Goal: Task Accomplishment & Management: Complete application form

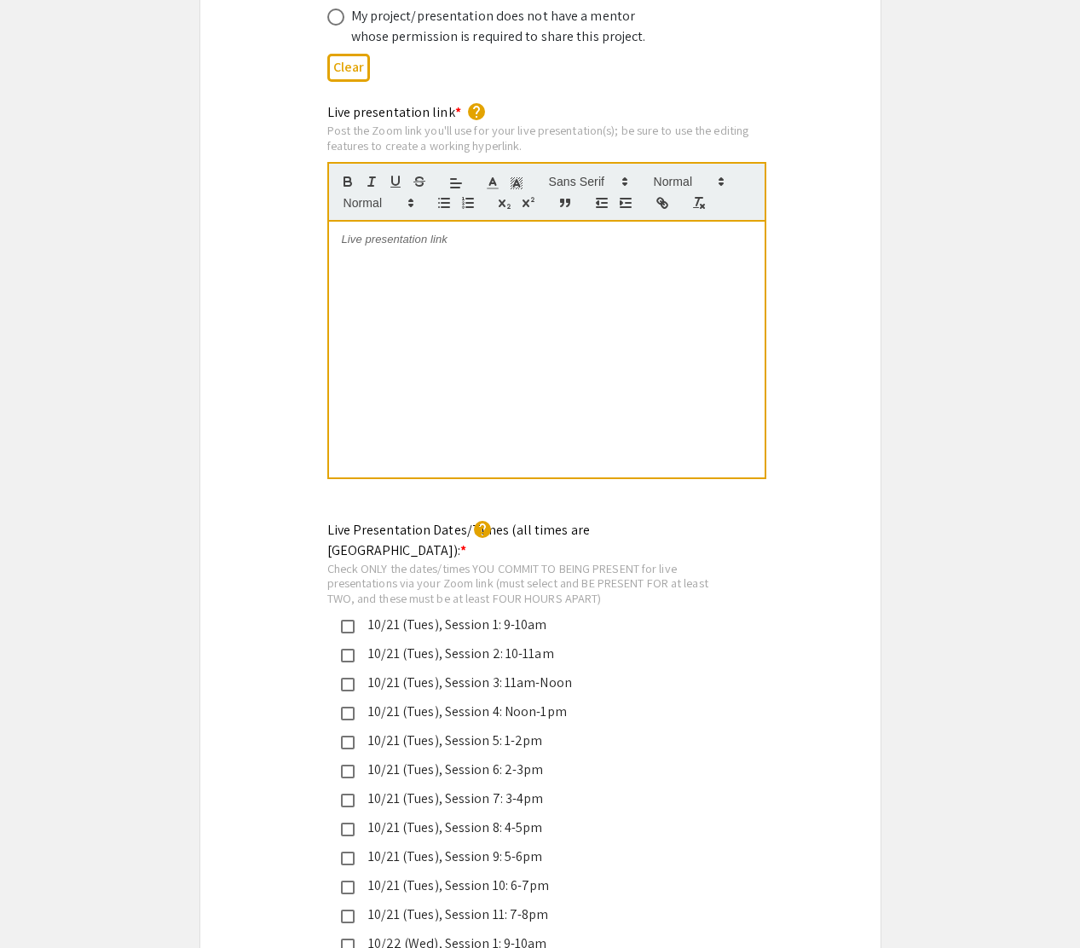
scroll to position [3556, 0]
click at [406, 193] on span at bounding box center [378, 203] width 84 height 20
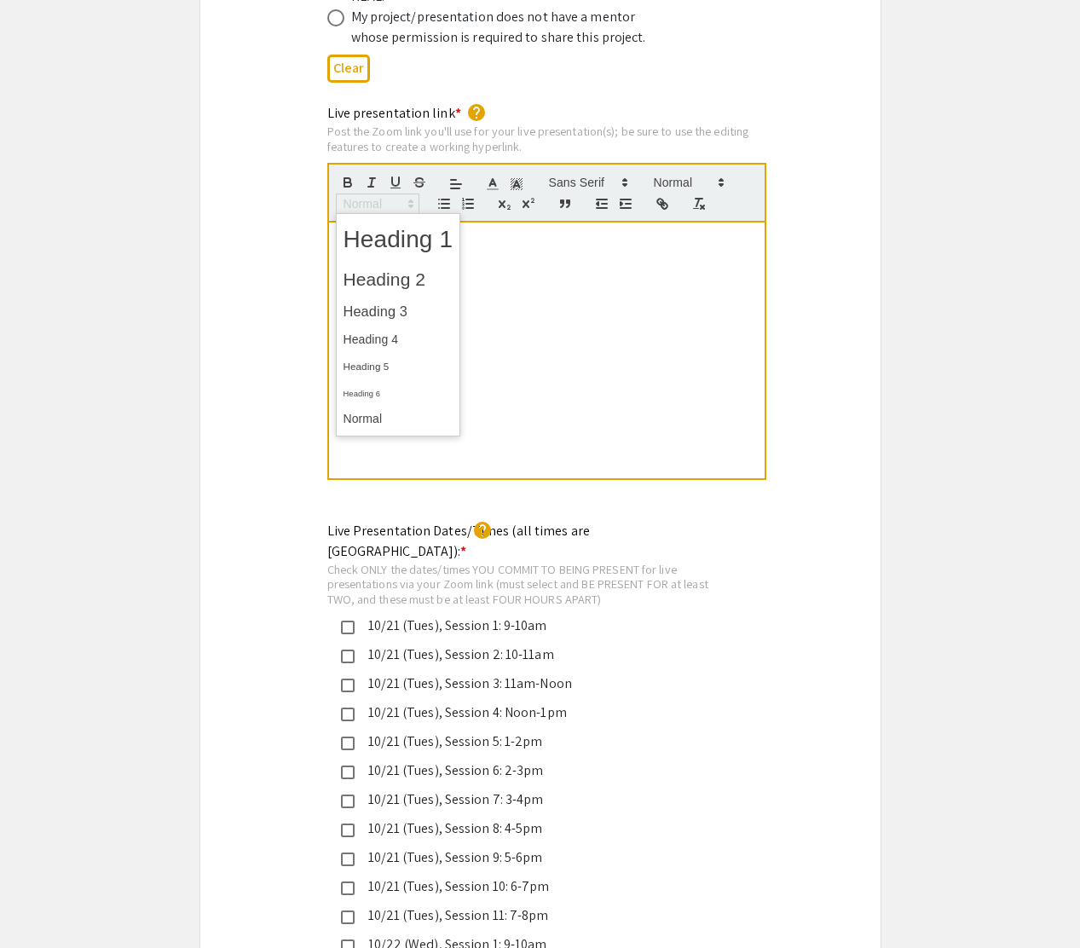
click at [695, 390] on div at bounding box center [546, 350] width 435 height 256
click at [254, 328] on div "Live presentation link * help Post the Zoom link you'll use for your live prese…" at bounding box center [540, 303] width 680 height 401
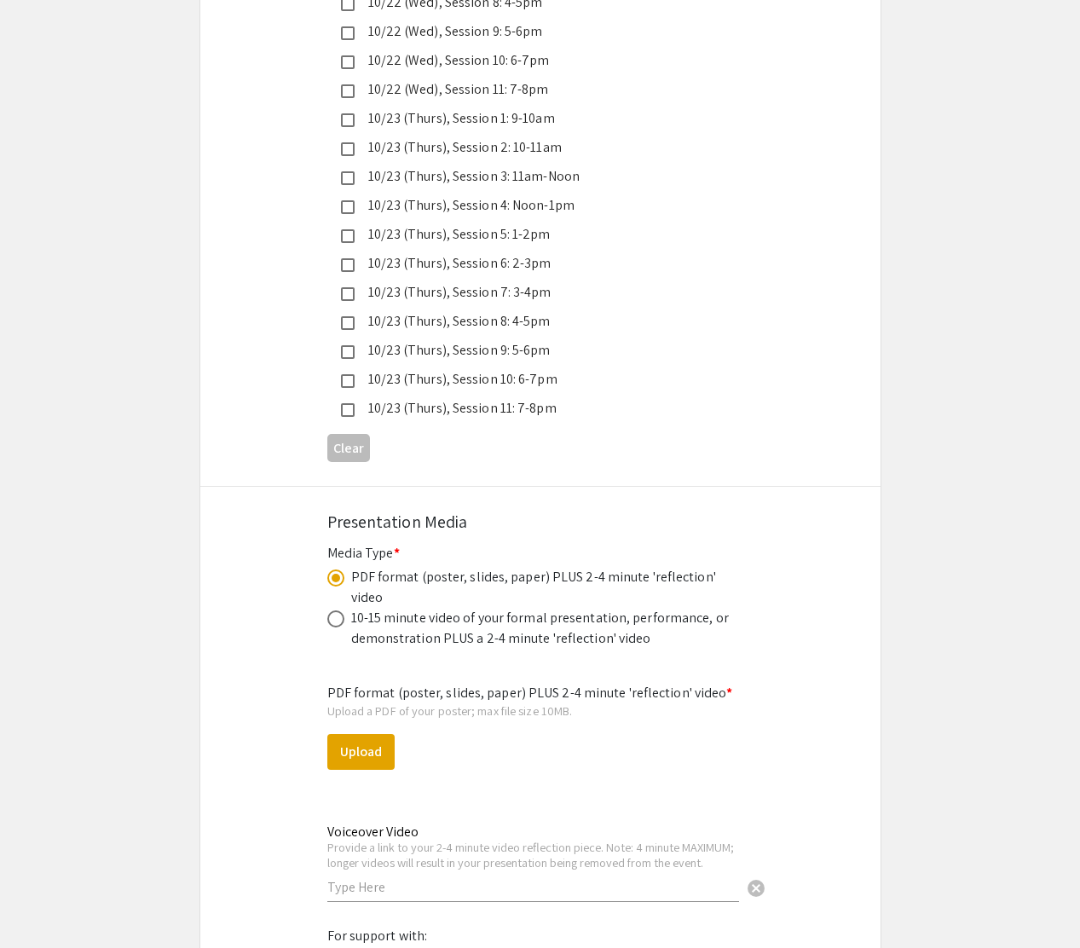
scroll to position [5050, 0]
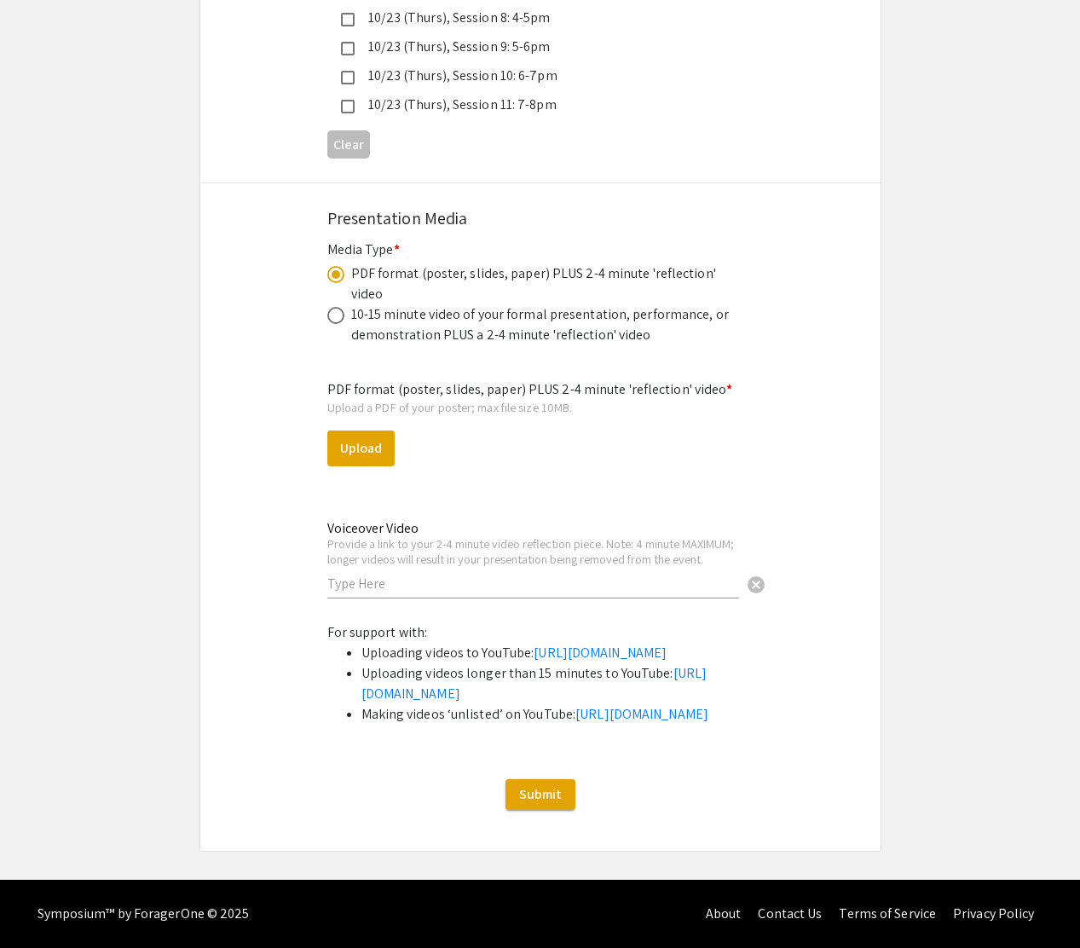
click at [431, 574] on input "text" at bounding box center [533, 583] width 412 height 18
paste input "[URL][DOMAIN_NAME]"
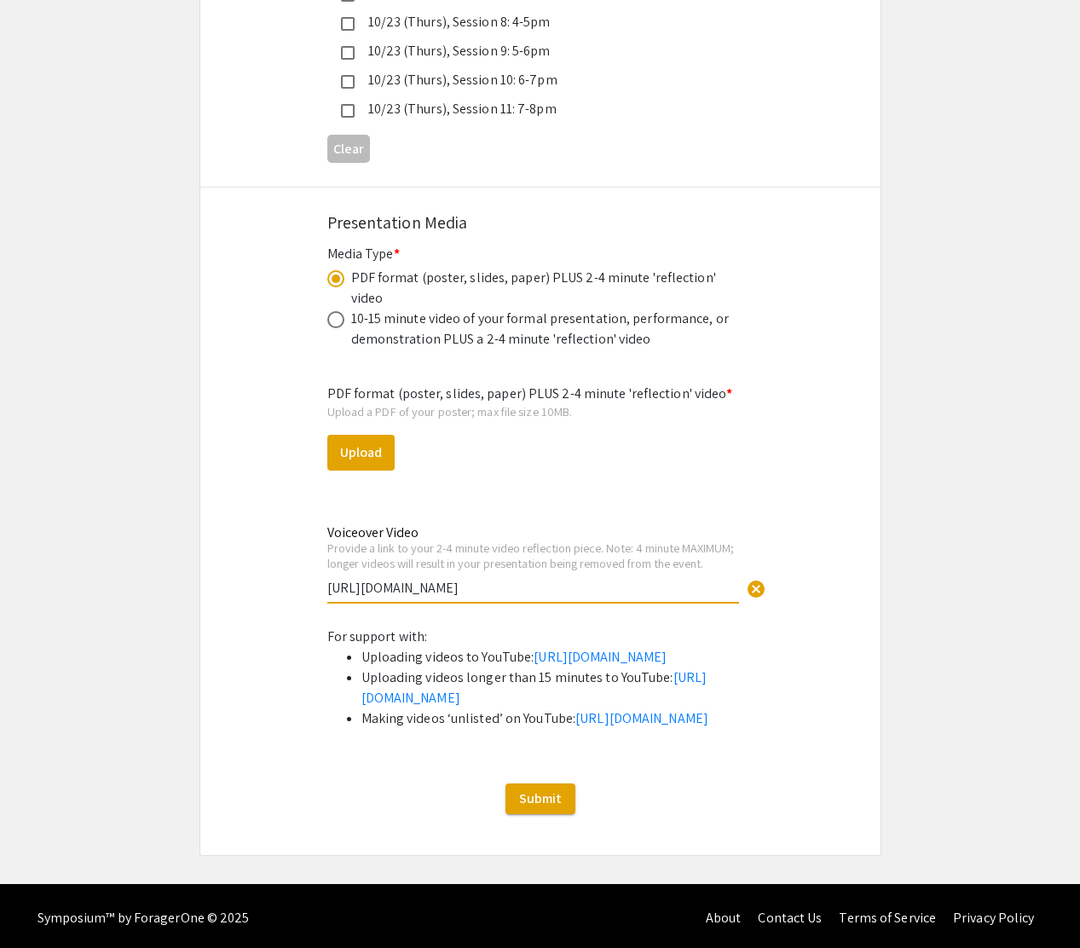
type input "[URL][DOMAIN_NAME]"
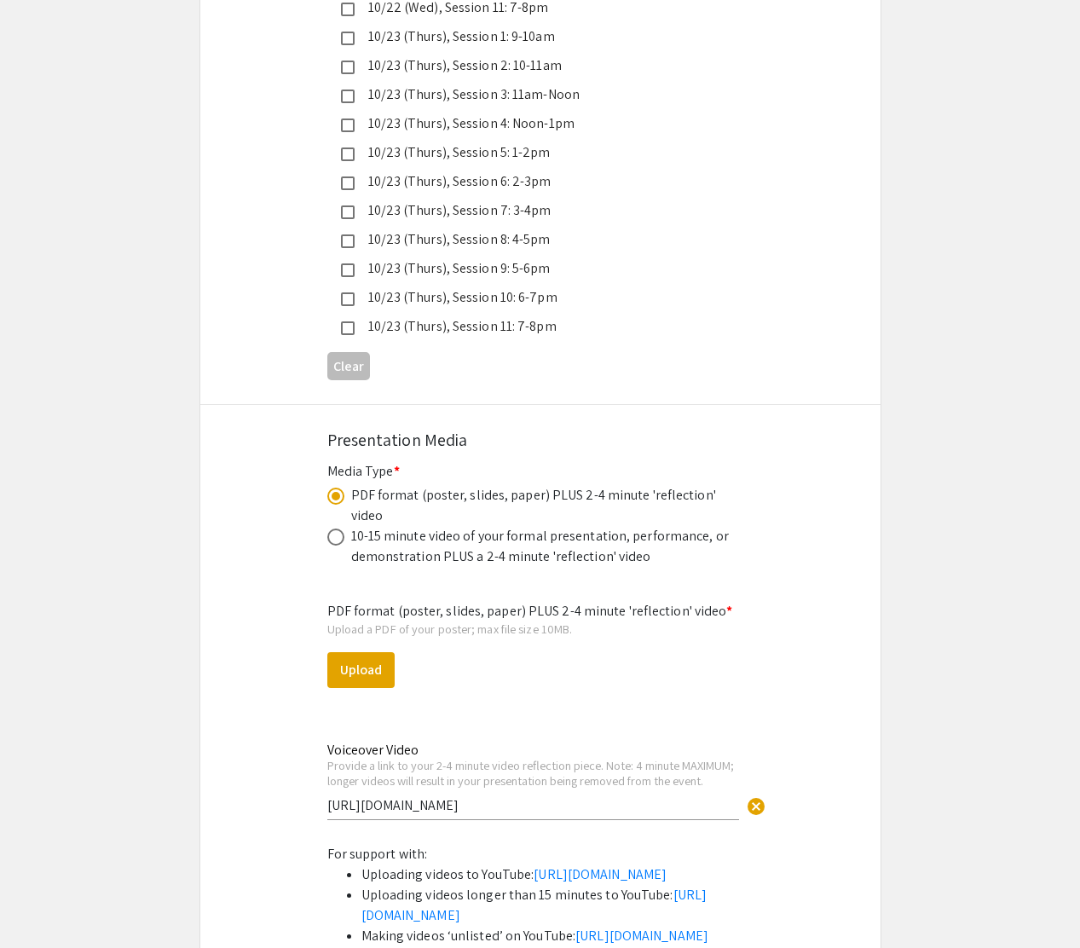
scroll to position [4857, 0]
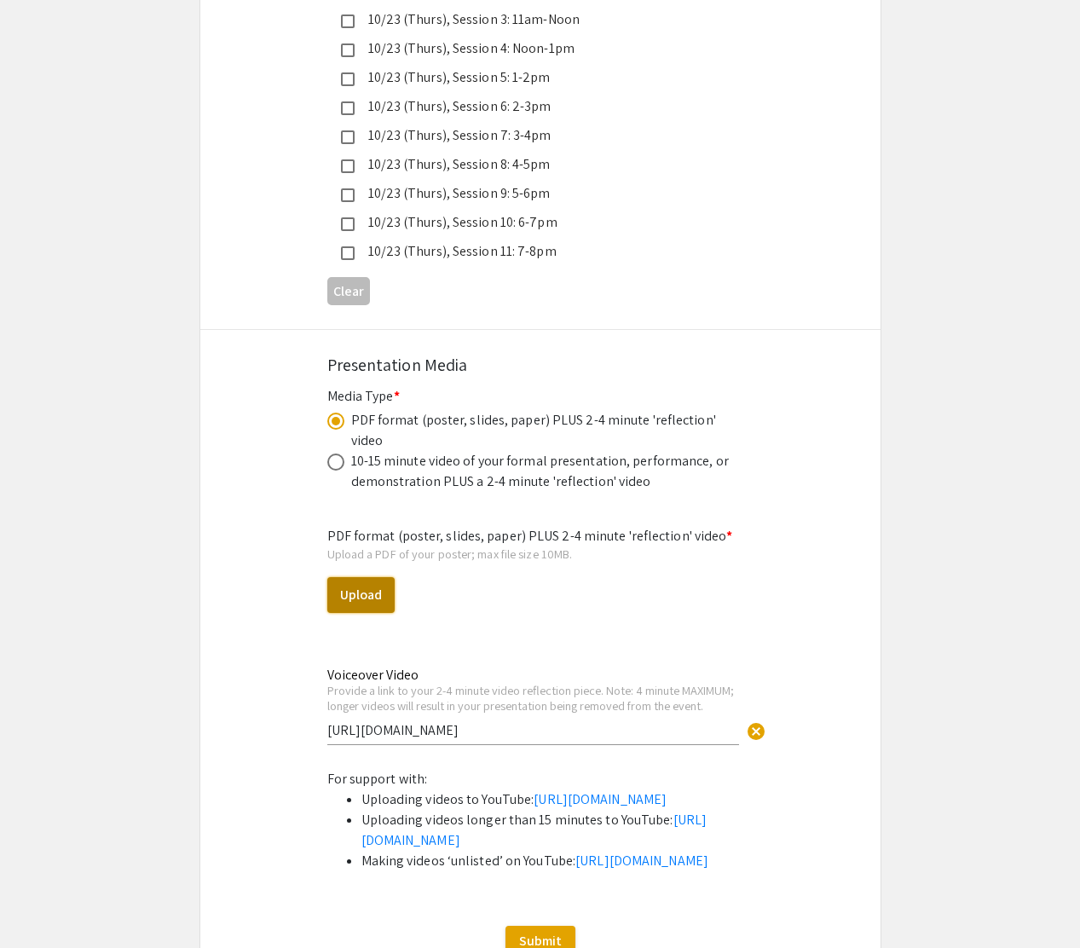
click at [350, 577] on button "Upload" at bounding box center [360, 595] width 67 height 36
click at [365, 577] on button "Upload" at bounding box center [360, 595] width 67 height 36
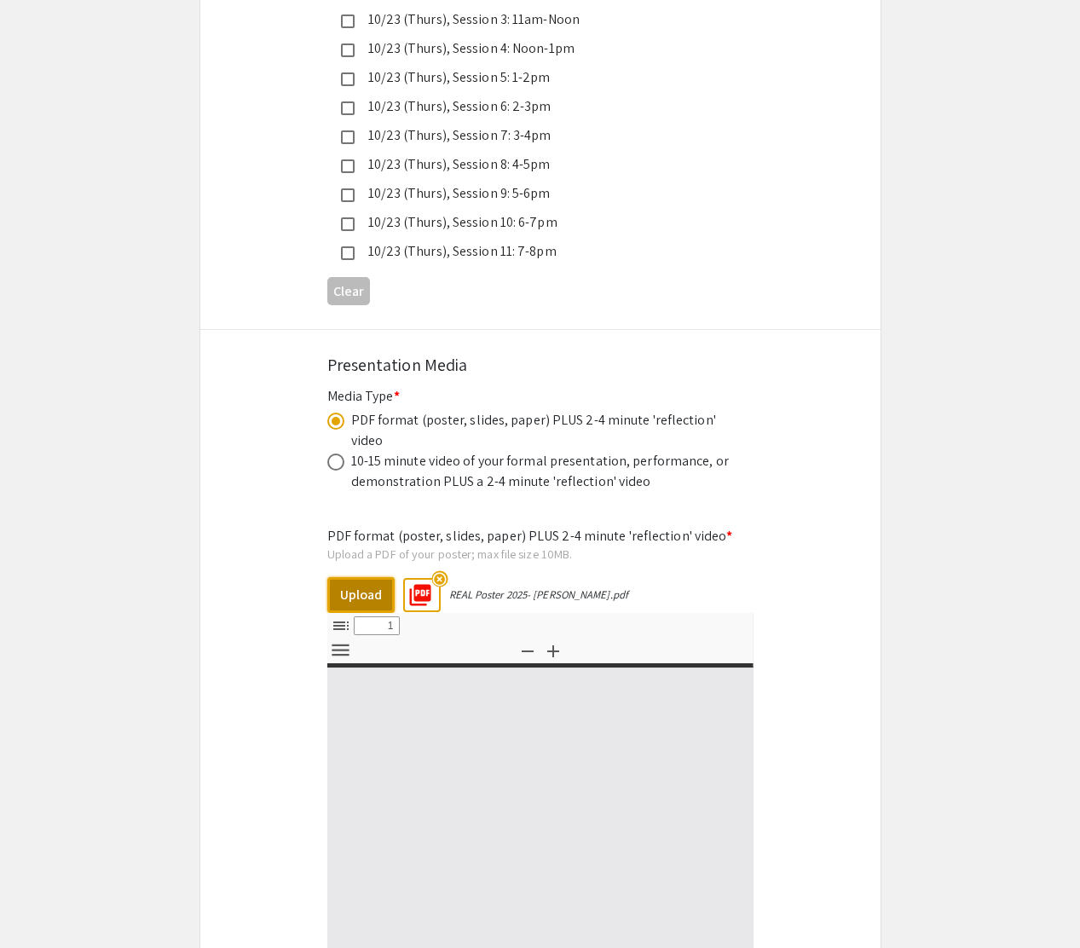
select select "custom"
type input "0"
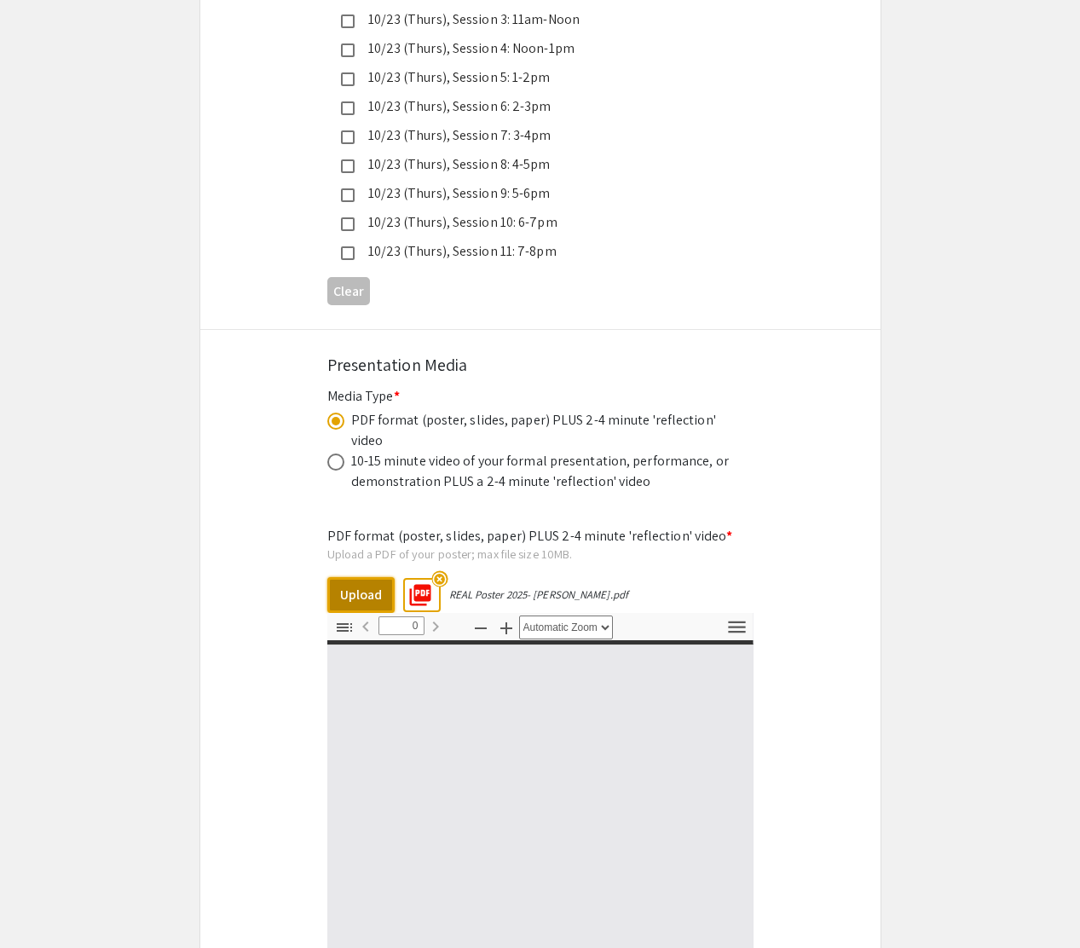
select select "custom"
type input "1"
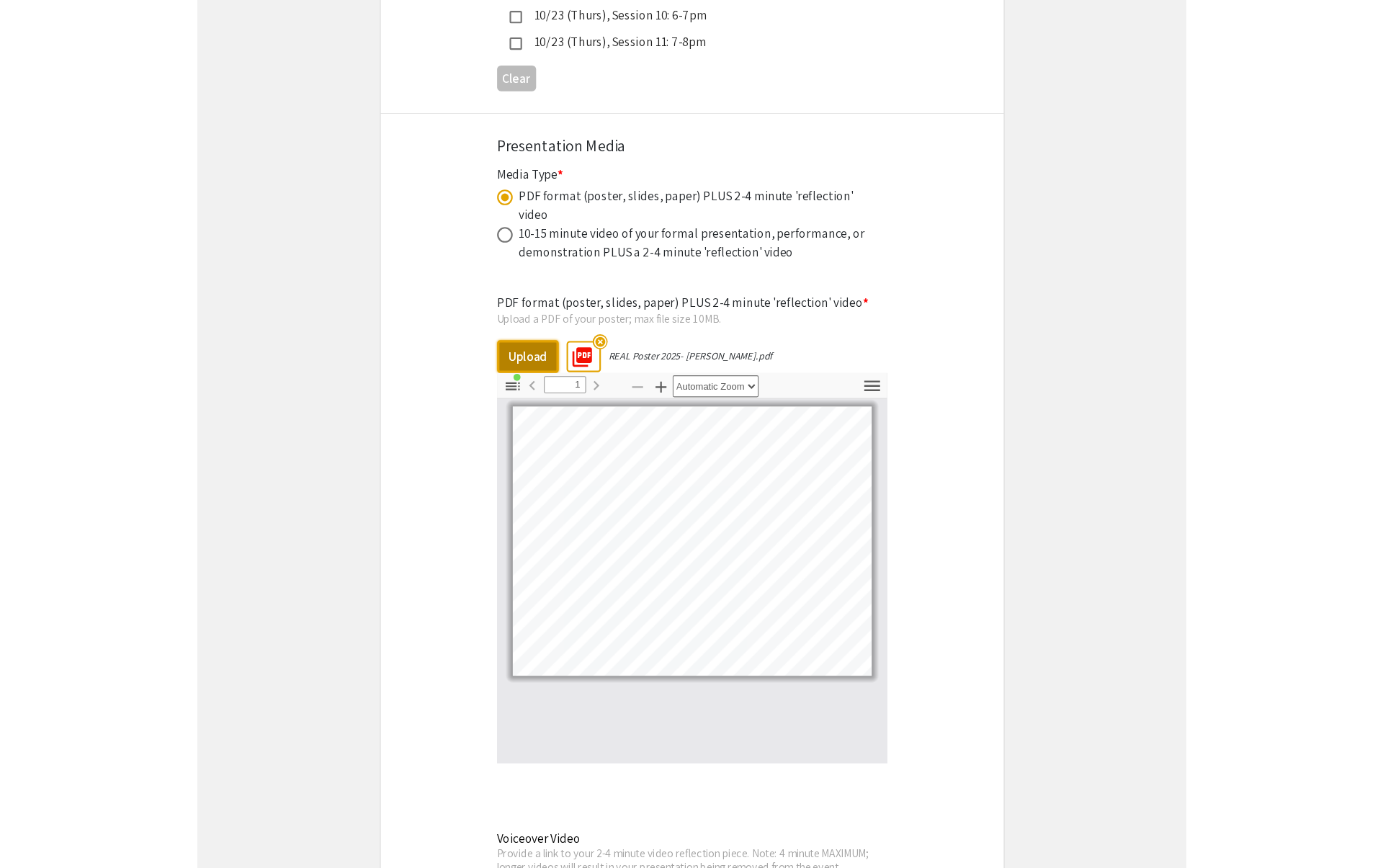
scroll to position [4288, 0]
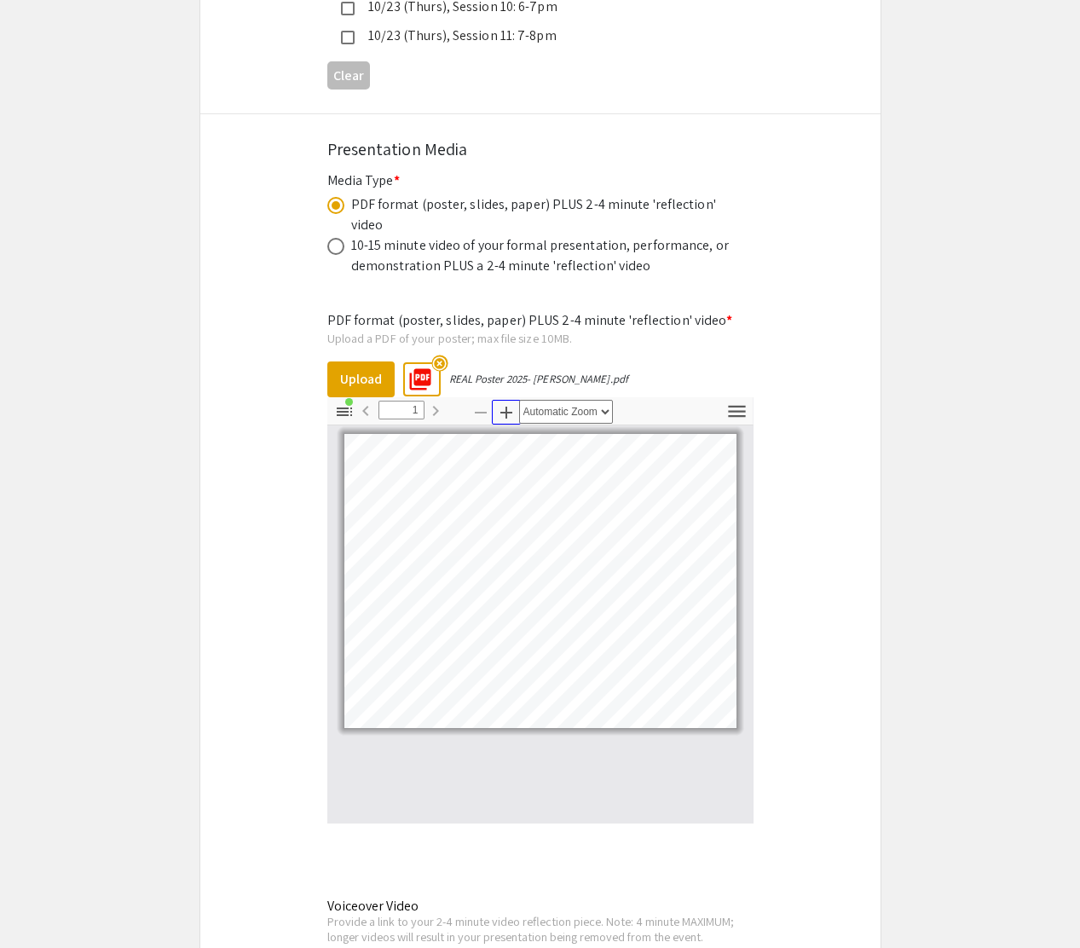
click at [504, 402] on icon "button" at bounding box center [506, 412] width 20 height 20
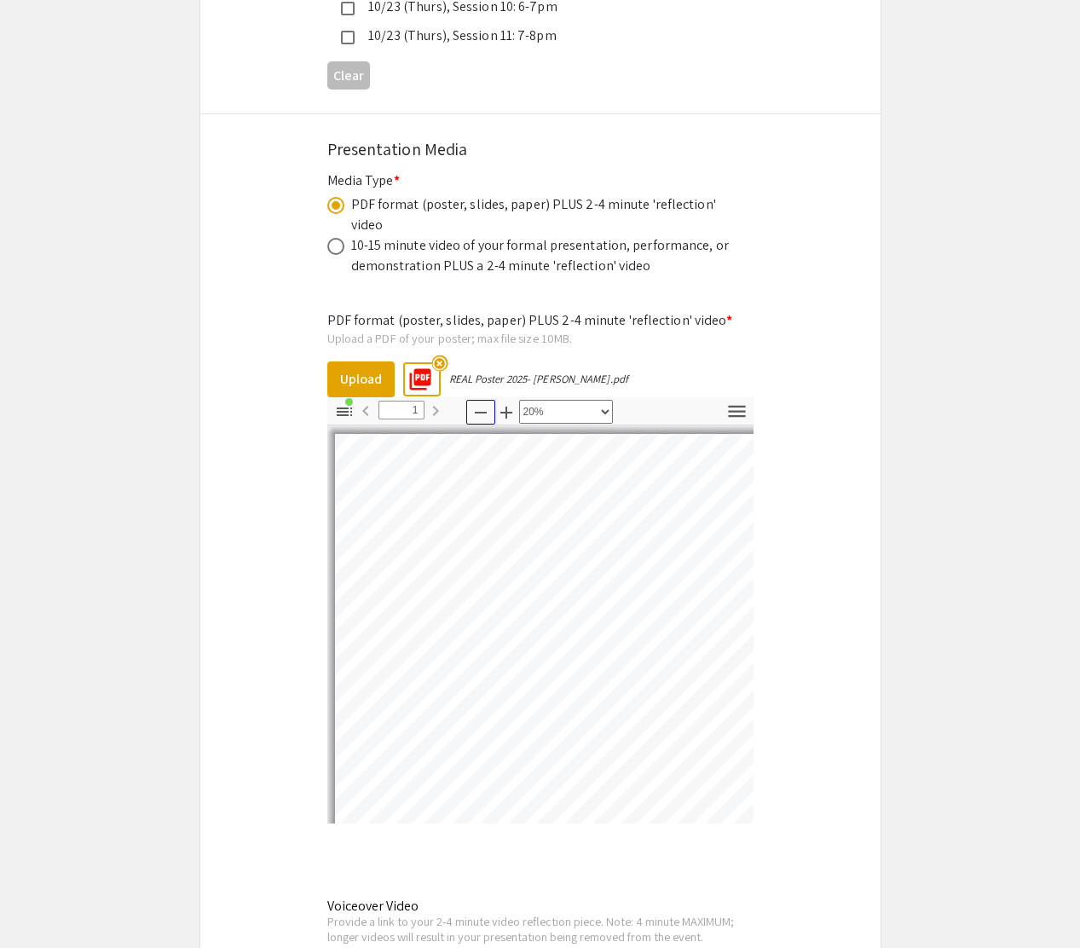
click at [476, 402] on icon "button" at bounding box center [480, 412] width 20 height 20
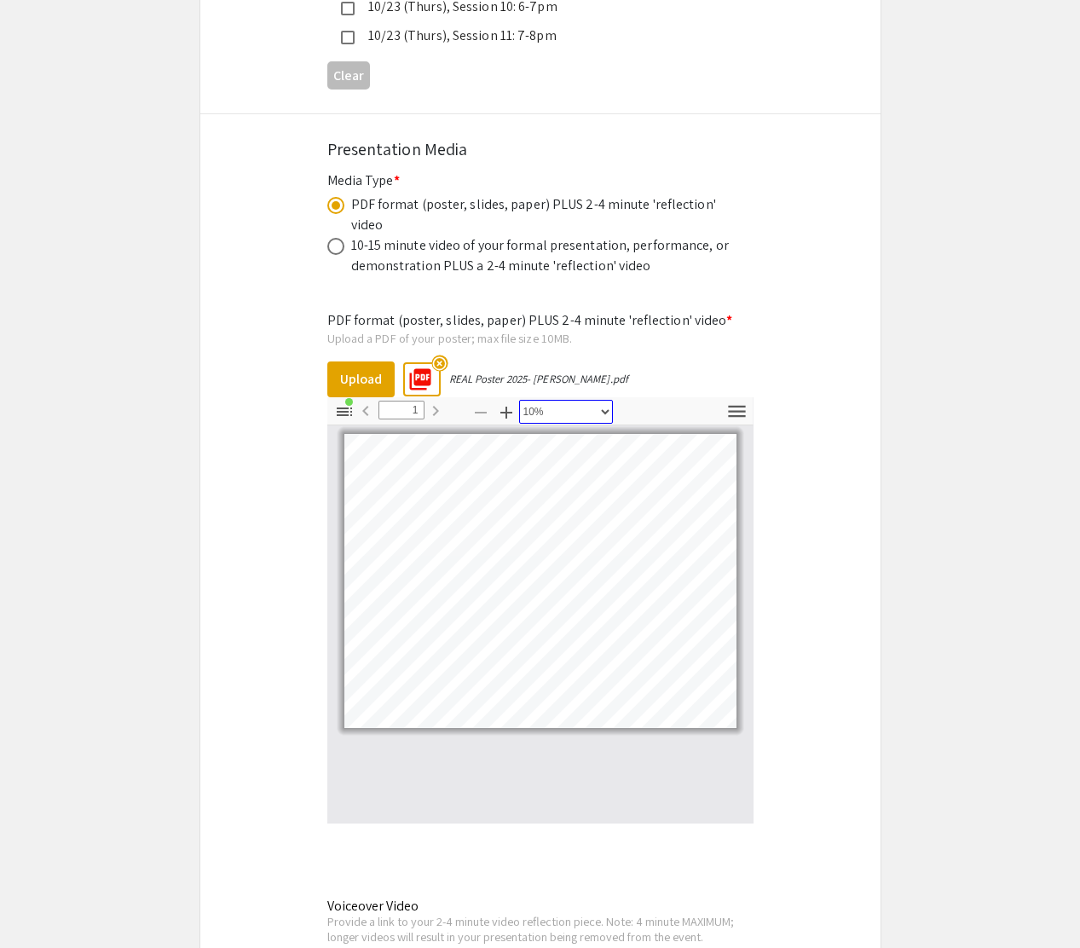
click at [533, 400] on select "Automatic Zoom Actual Size Page Fit Page Width 50% 100% 125% 150% 200% 300% 400…" at bounding box center [566, 412] width 94 height 24
click at [519, 400] on select "Automatic Zoom Actual Size Page Fit Page Width 50% 100% 125% 150% 200% 300% 400…" at bounding box center [566, 412] width 94 height 24
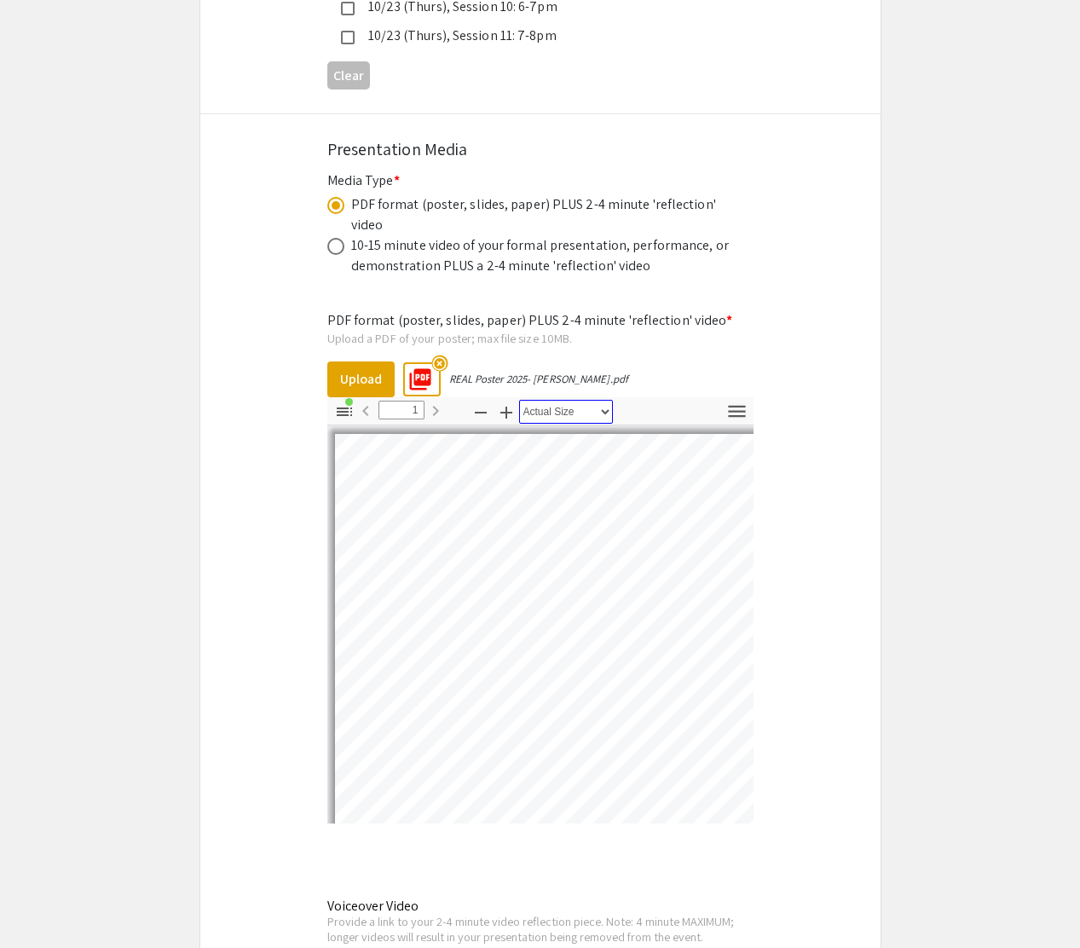
click at [569, 400] on select "Automatic Zoom Actual Size Page Fit Page Width 50% 100% 125% 150% 200% 300% 400…" at bounding box center [566, 412] width 94 height 24
click at [519, 400] on select "Automatic Zoom Actual Size Page Fit Page Width 50% 100% 125% 150% 200% 300% 400…" at bounding box center [566, 412] width 94 height 24
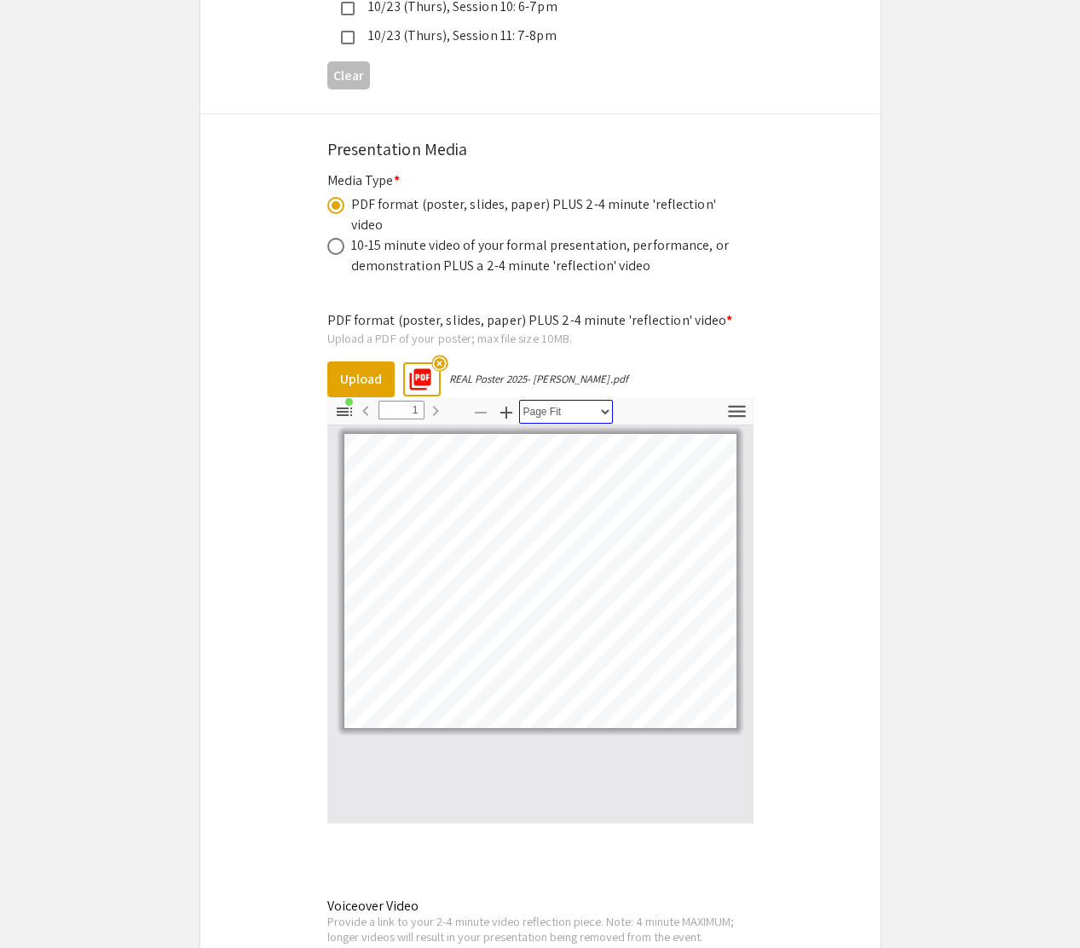
click at [564, 400] on select "Automatic Zoom Actual Size Page Fit Page Width 50% 100% 125% 150% 200% 300% 400…" at bounding box center [566, 412] width 94 height 24
click at [519, 400] on select "Automatic Zoom Actual Size Page Fit Page Width 50% 100% 125% 150% 200% 300% 400…" at bounding box center [566, 412] width 94 height 24
click at [566, 400] on select "Automatic Zoom Actual Size Page Fit Page Width 50% 100% 125% 150% 200% 300% 400…" at bounding box center [566, 412] width 94 height 24
click at [519, 400] on select "Automatic Zoom Actual Size Page Fit Page Width 50% 100% 125% 150% 200% 300% 400…" at bounding box center [566, 412] width 94 height 24
click at [346, 401] on icon "button" at bounding box center [344, 411] width 20 height 20
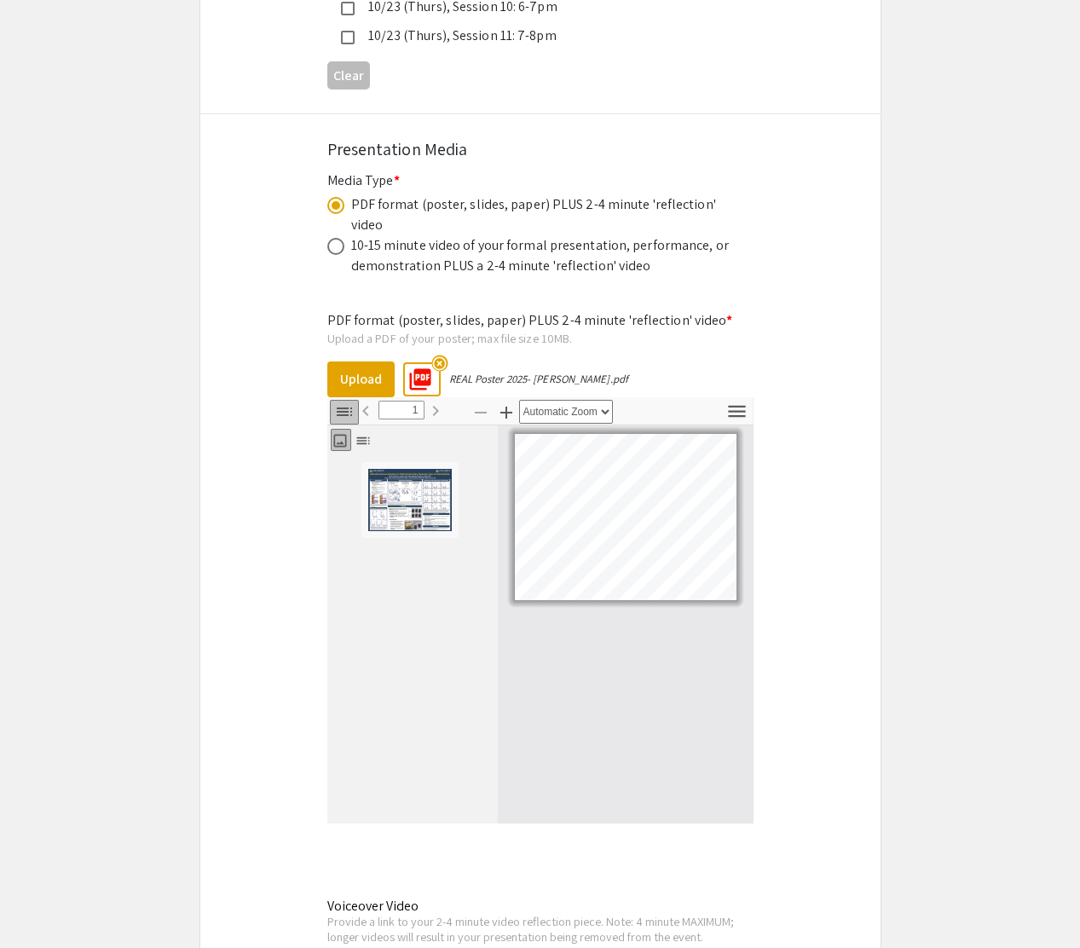
click at [346, 401] on icon "button" at bounding box center [344, 411] width 20 height 20
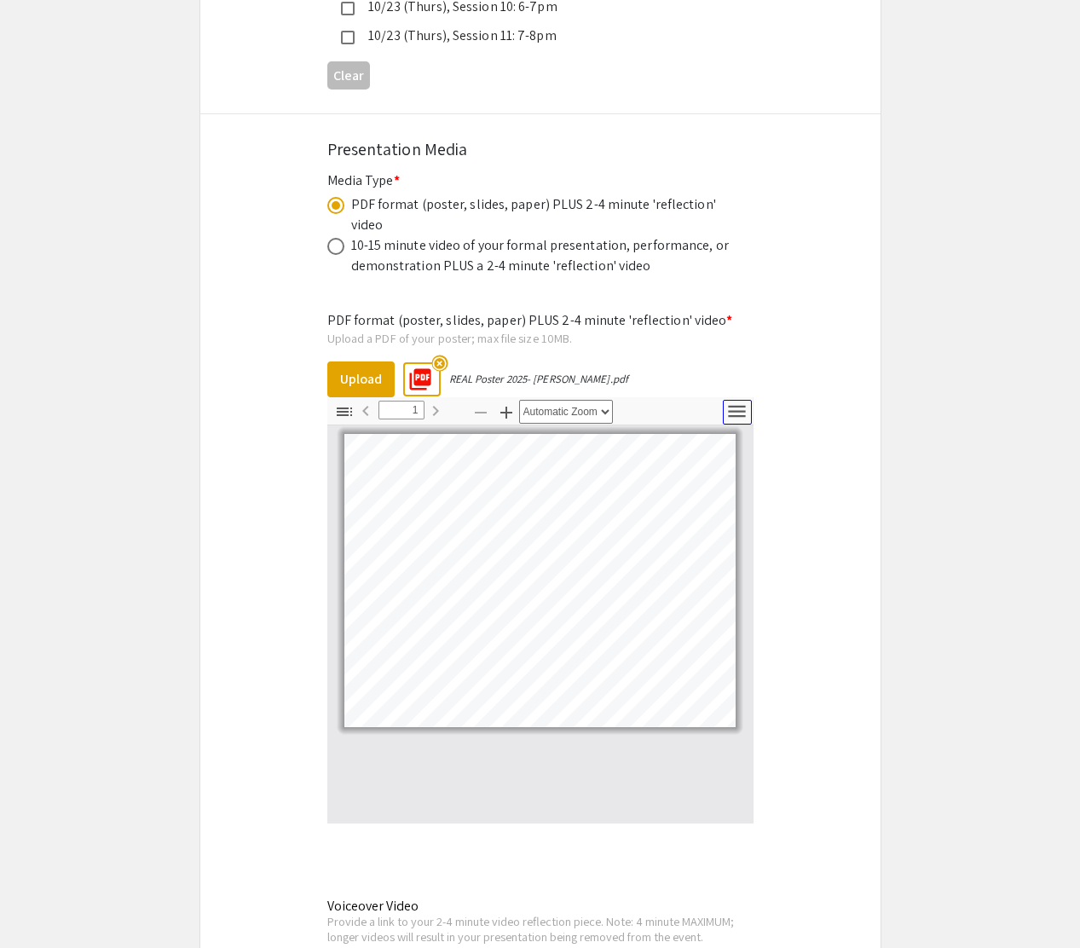
click at [729, 400] on icon "button" at bounding box center [736, 411] width 23 height 23
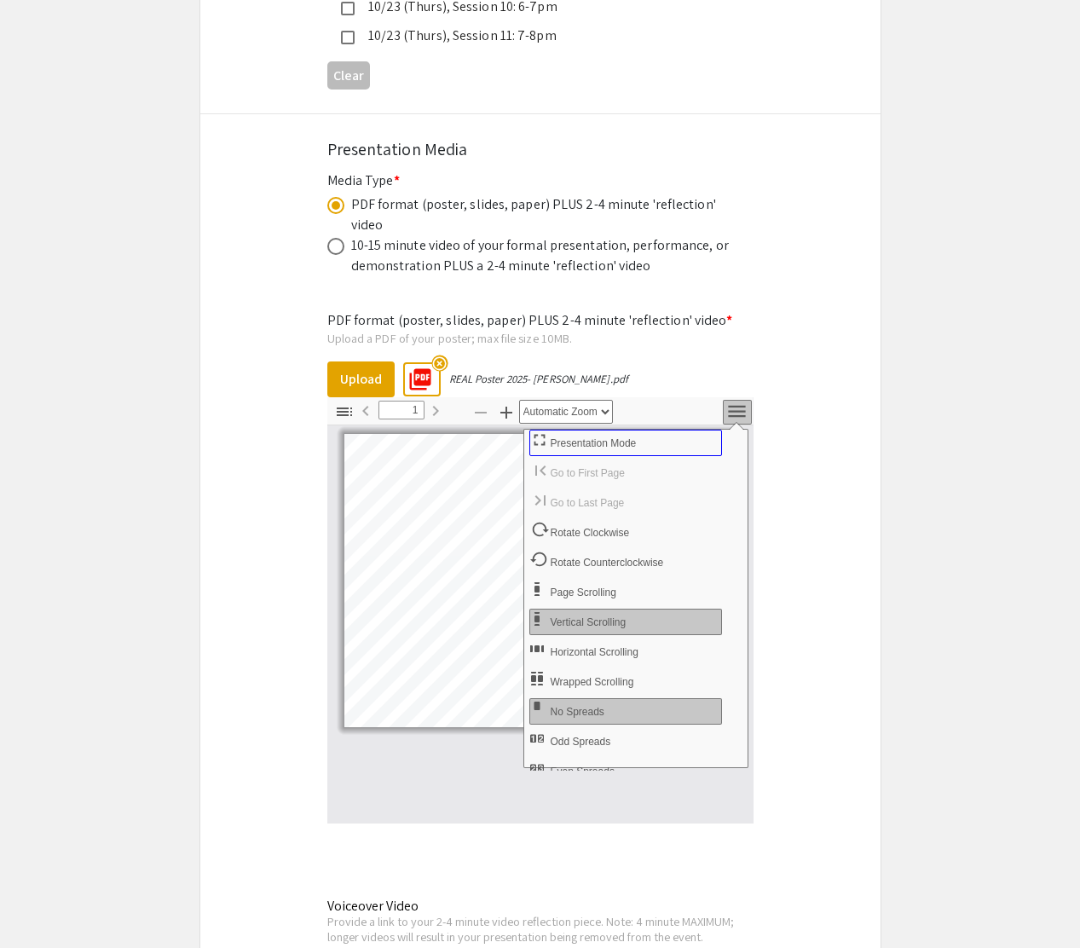
click at [618, 437] on span "Presentation Mode" at bounding box center [595, 443] width 89 height 12
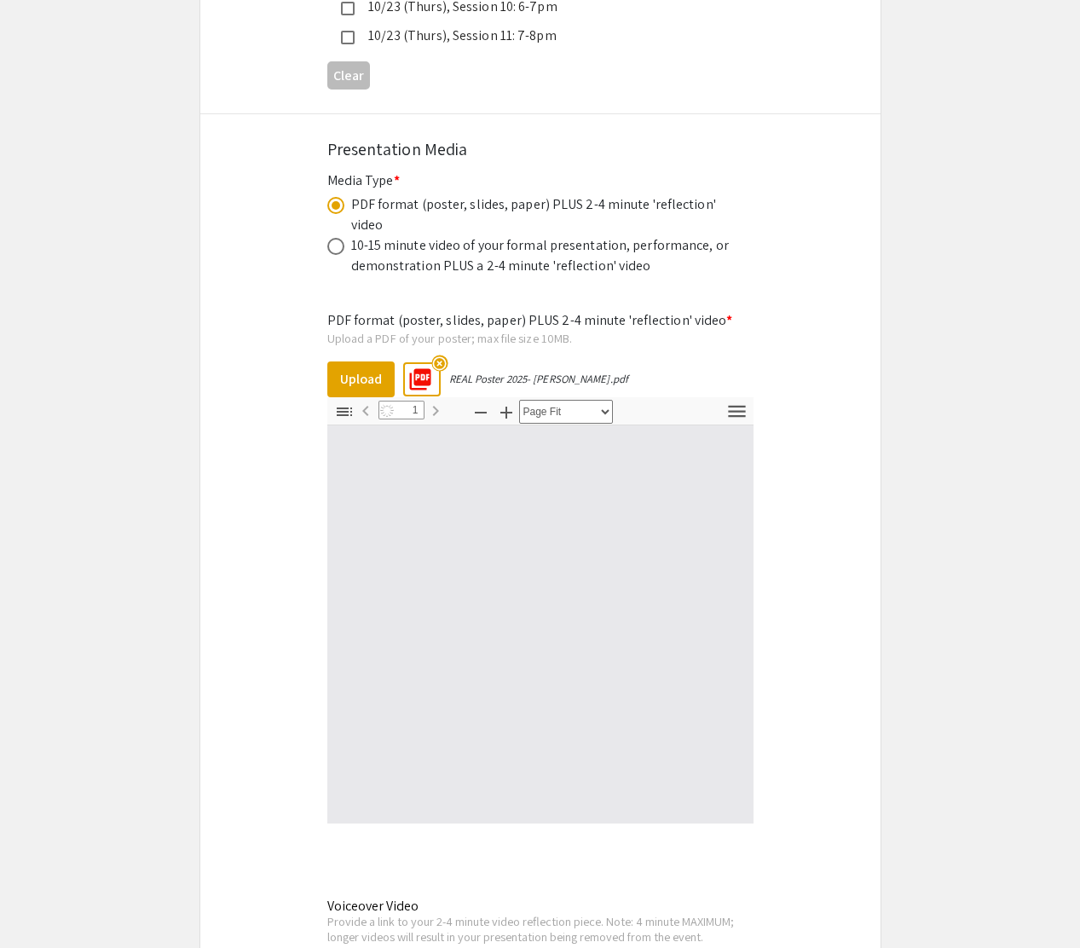
scroll to position [1026, 0]
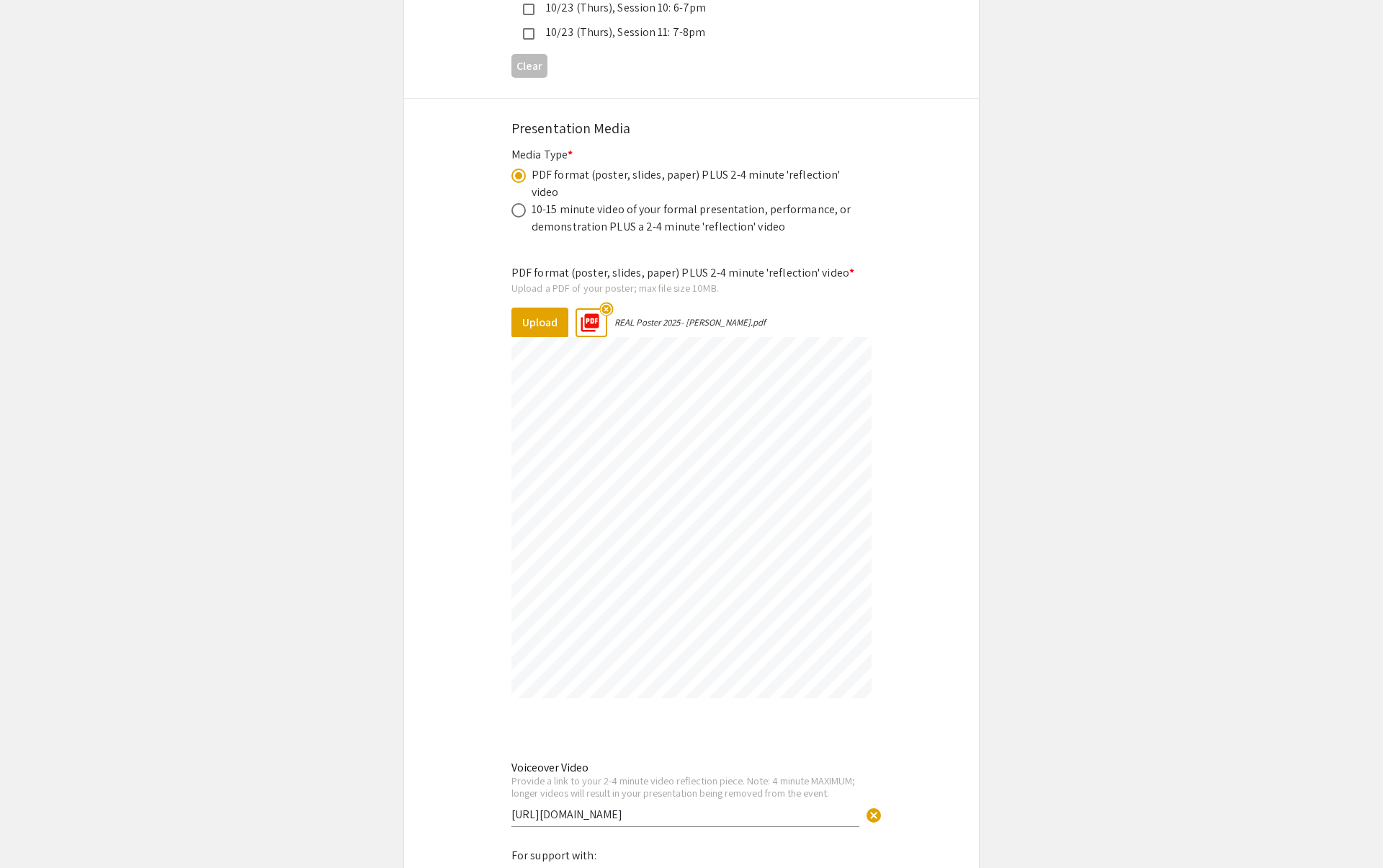
select select "auto"
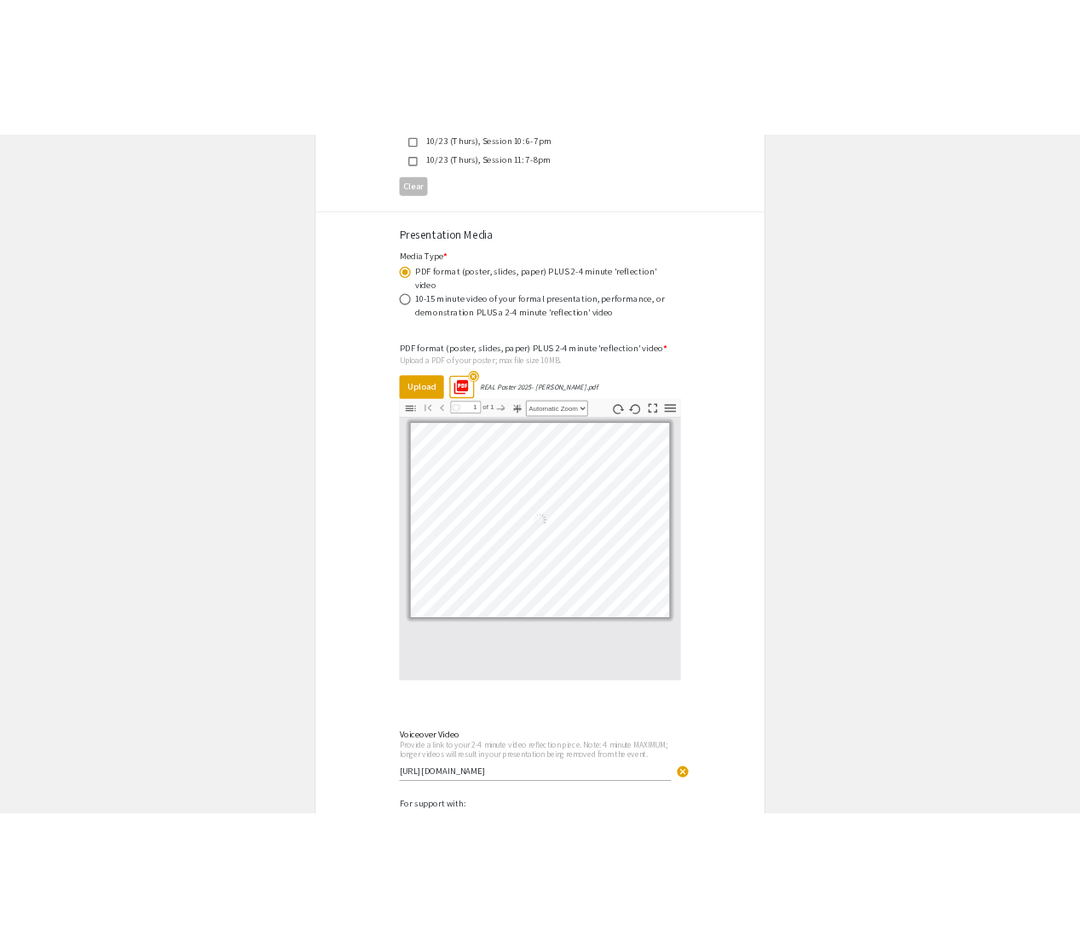
scroll to position [0, 0]
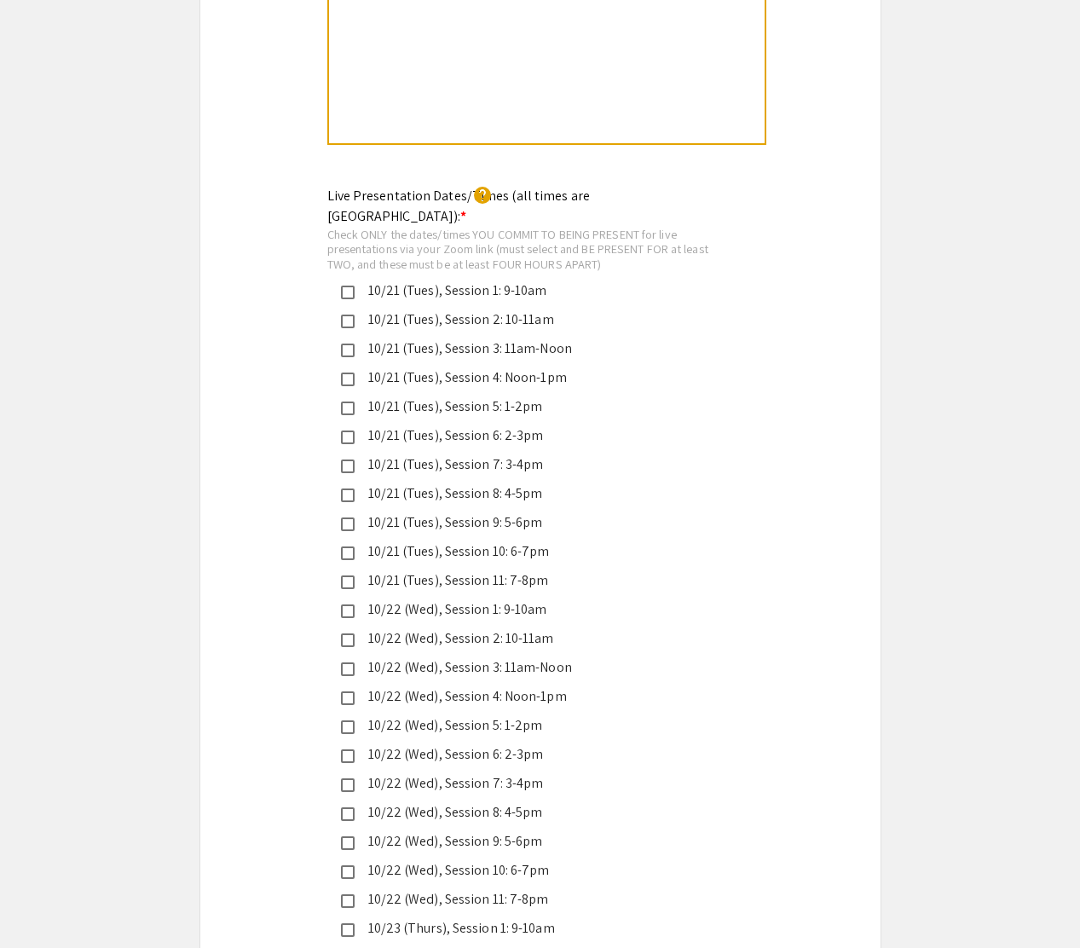
scroll to position [3895, 0]
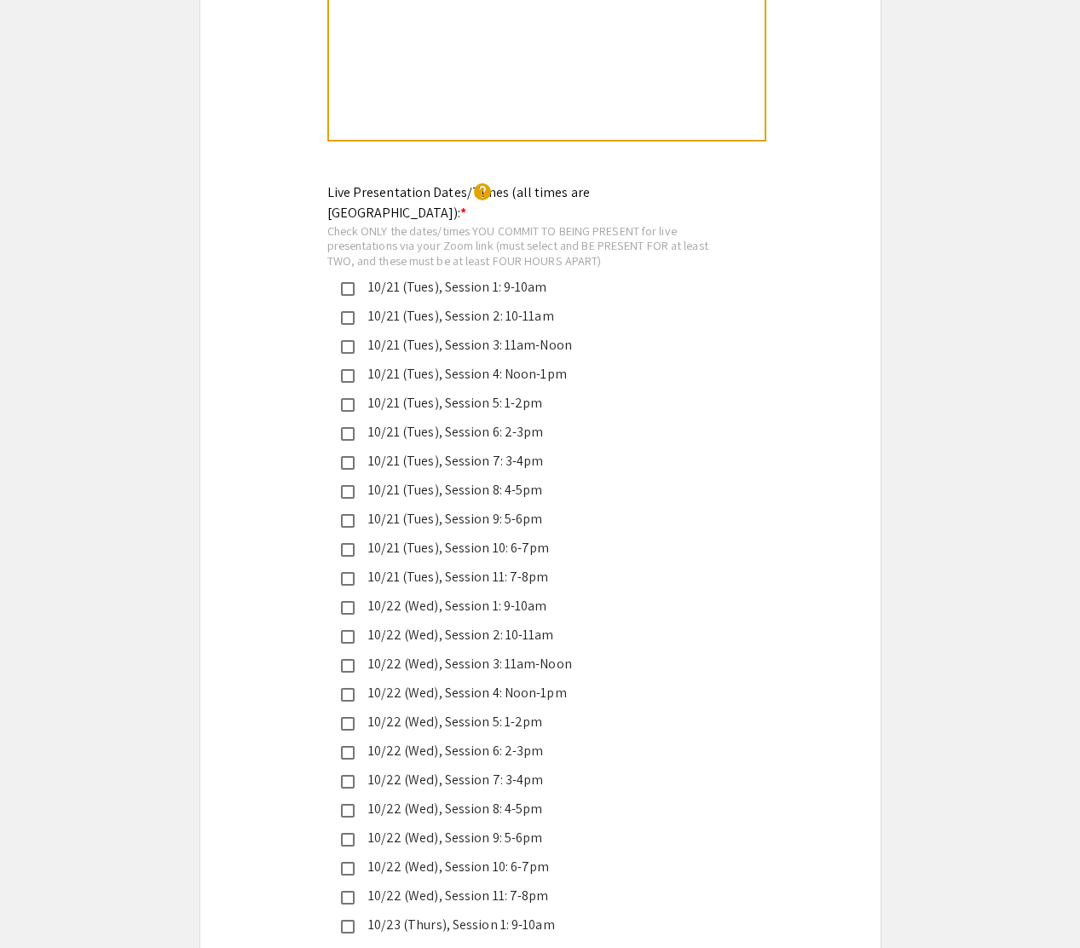
click at [345, 369] on mat-pseudo-checkbox at bounding box center [348, 376] width 14 height 14
click at [345, 398] on mat-pseudo-checkbox at bounding box center [348, 405] width 14 height 14
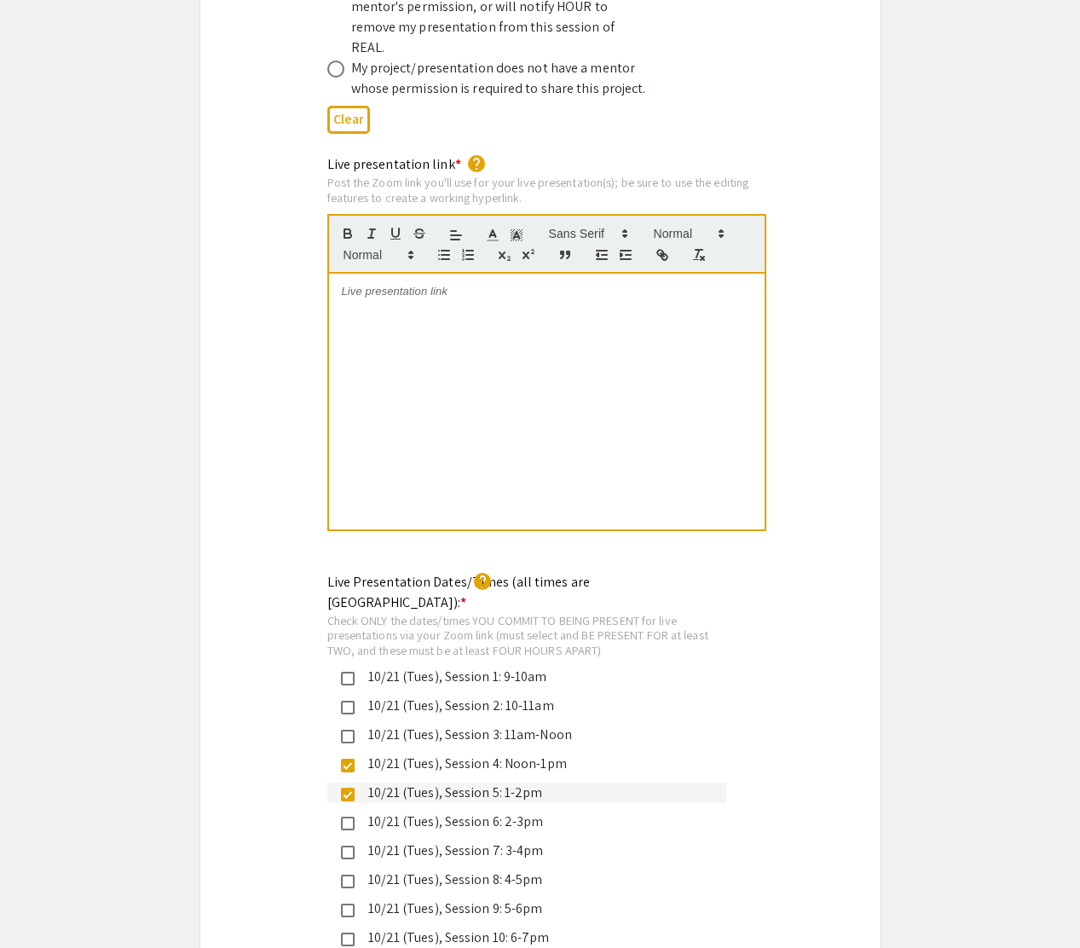
scroll to position [3503, 0]
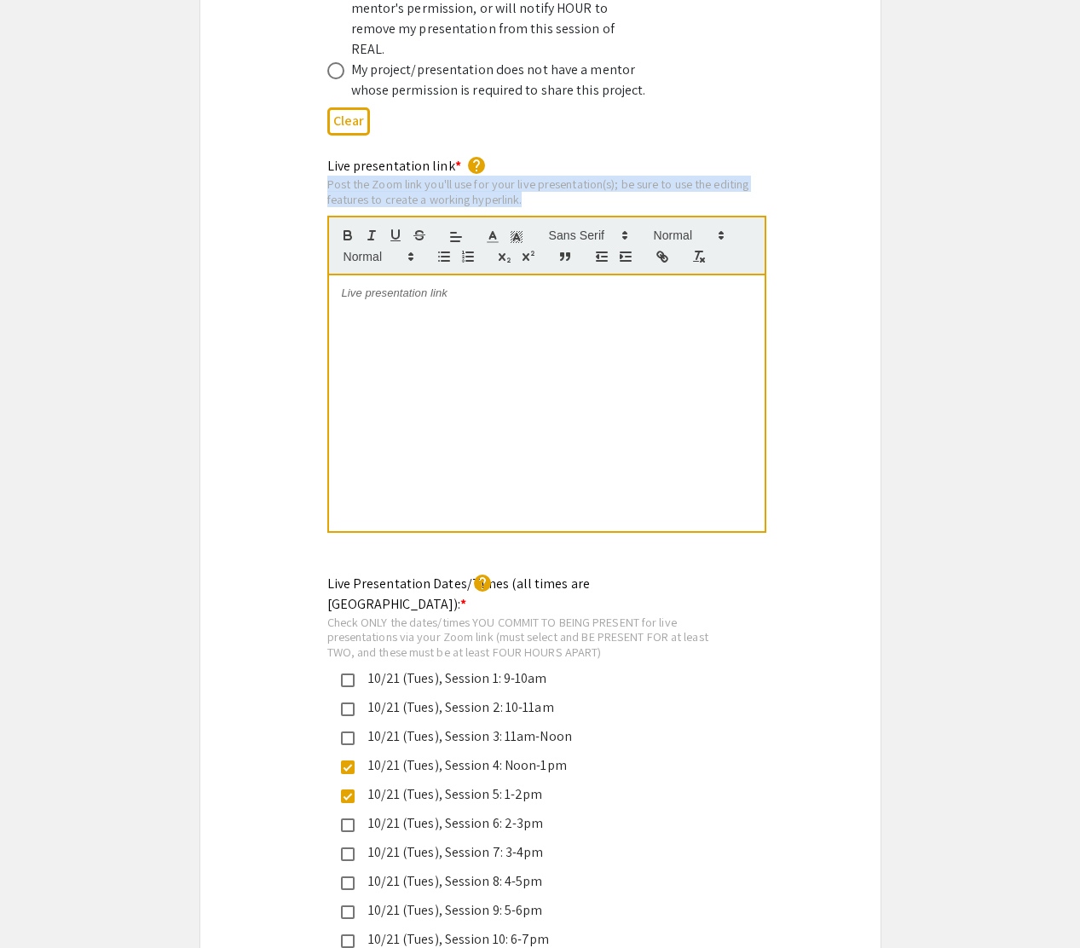
drag, startPoint x: 327, startPoint y: 146, endPoint x: 679, endPoint y: 163, distance: 352.4
click at [679, 176] on div "Post the Zoom link you'll use for your live presentation(s); be sure to use the…" at bounding box center [546, 191] width 439 height 30
click at [555, 388] on div at bounding box center [546, 403] width 435 height 256
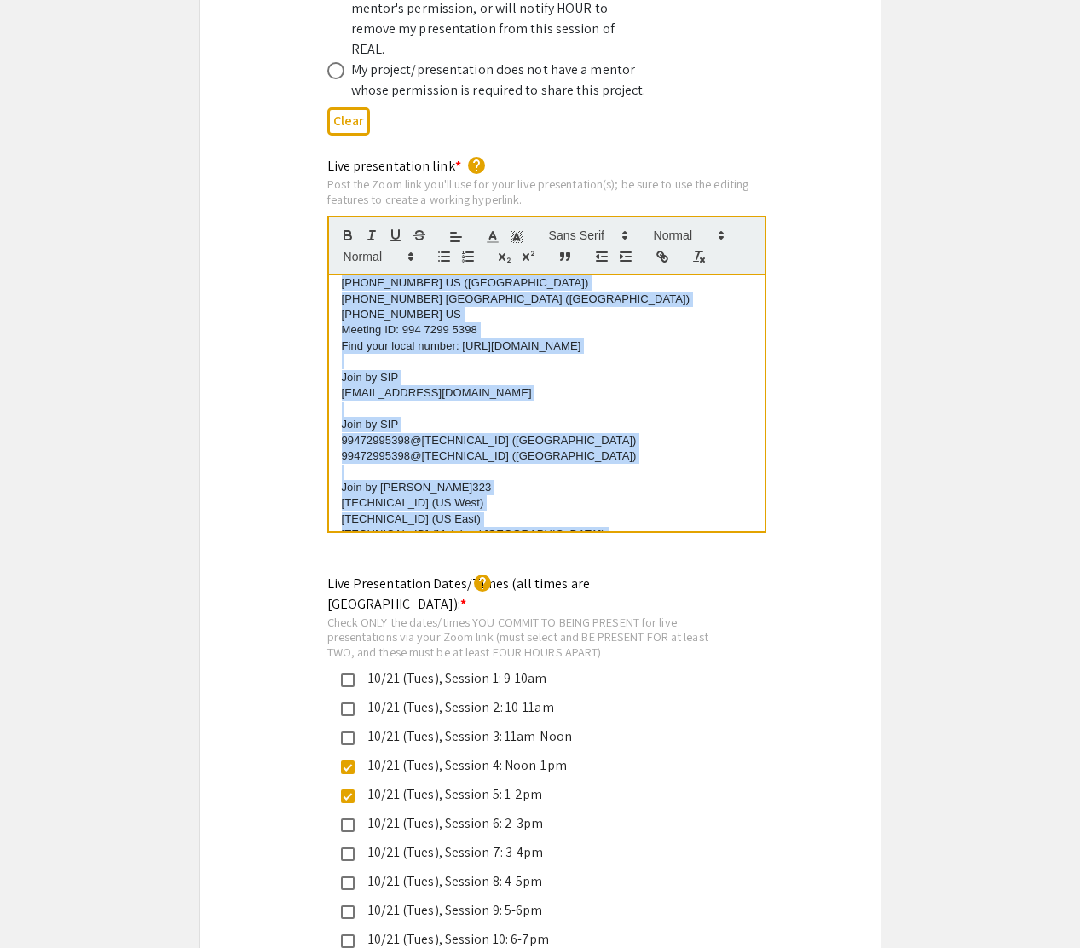
scroll to position [724, 0]
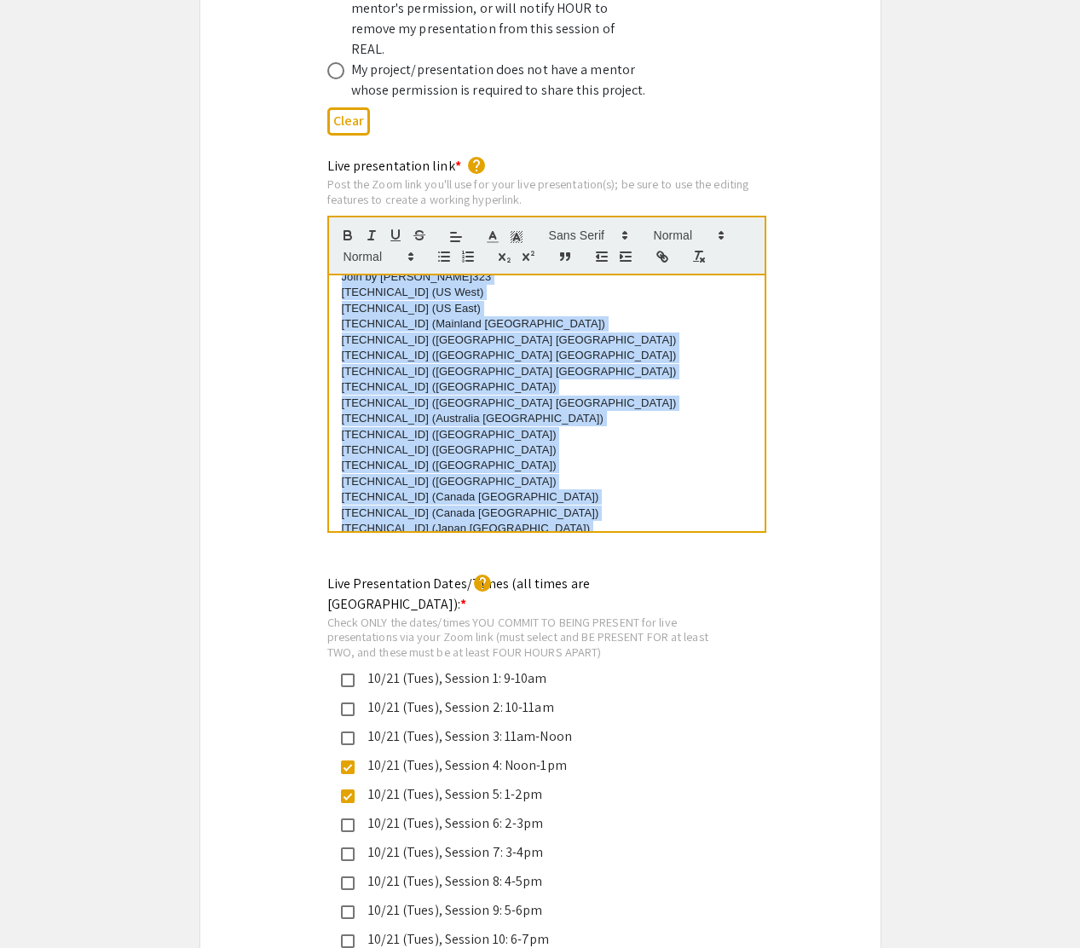
drag, startPoint x: 345, startPoint y: 399, endPoint x: 650, endPoint y: 518, distance: 327.6
click at [650, 518] on div "Live presentation link * help Post the Zoom link you'll use for your live prese…" at bounding box center [540, 356] width 452 height 401
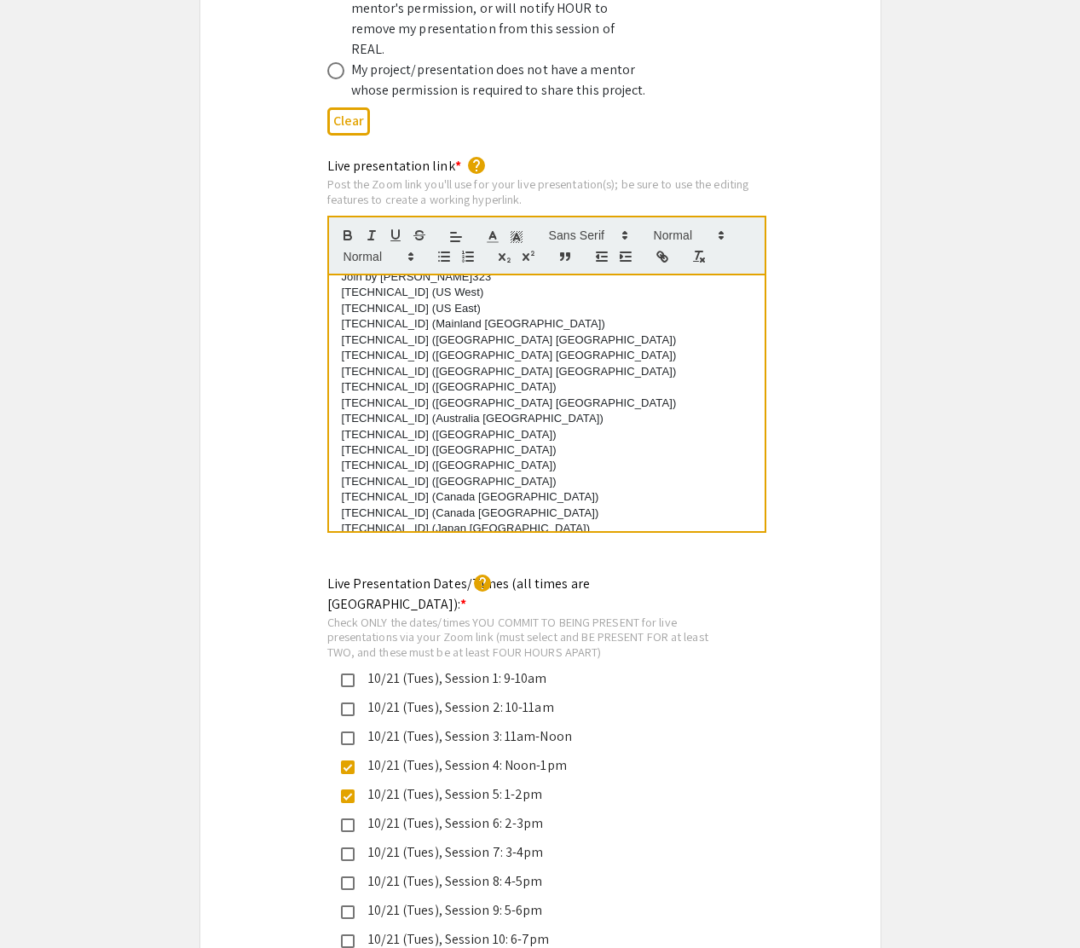
scroll to position [0, 0]
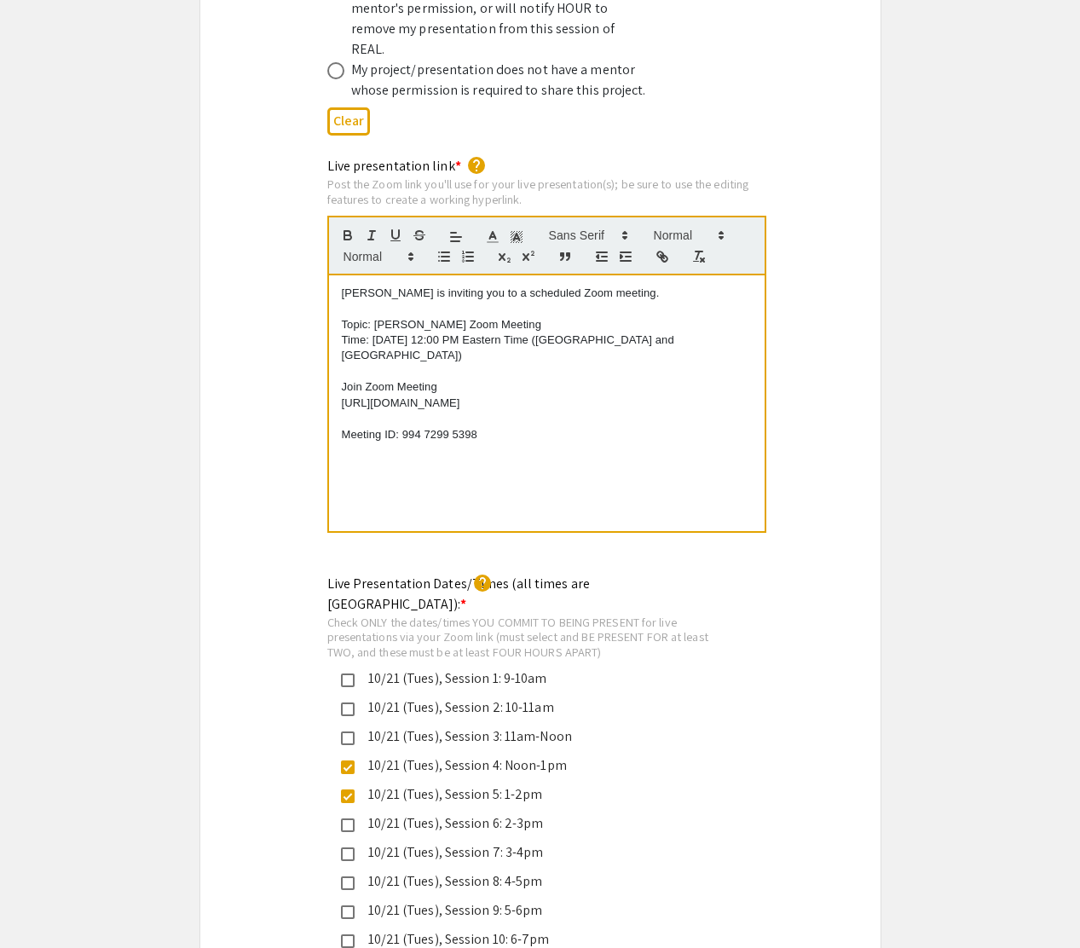
click at [339, 275] on div "[PERSON_NAME] is inviting you to a scheduled Zoom meeting. Topic: [PERSON_NAME]…" at bounding box center [546, 403] width 435 height 256
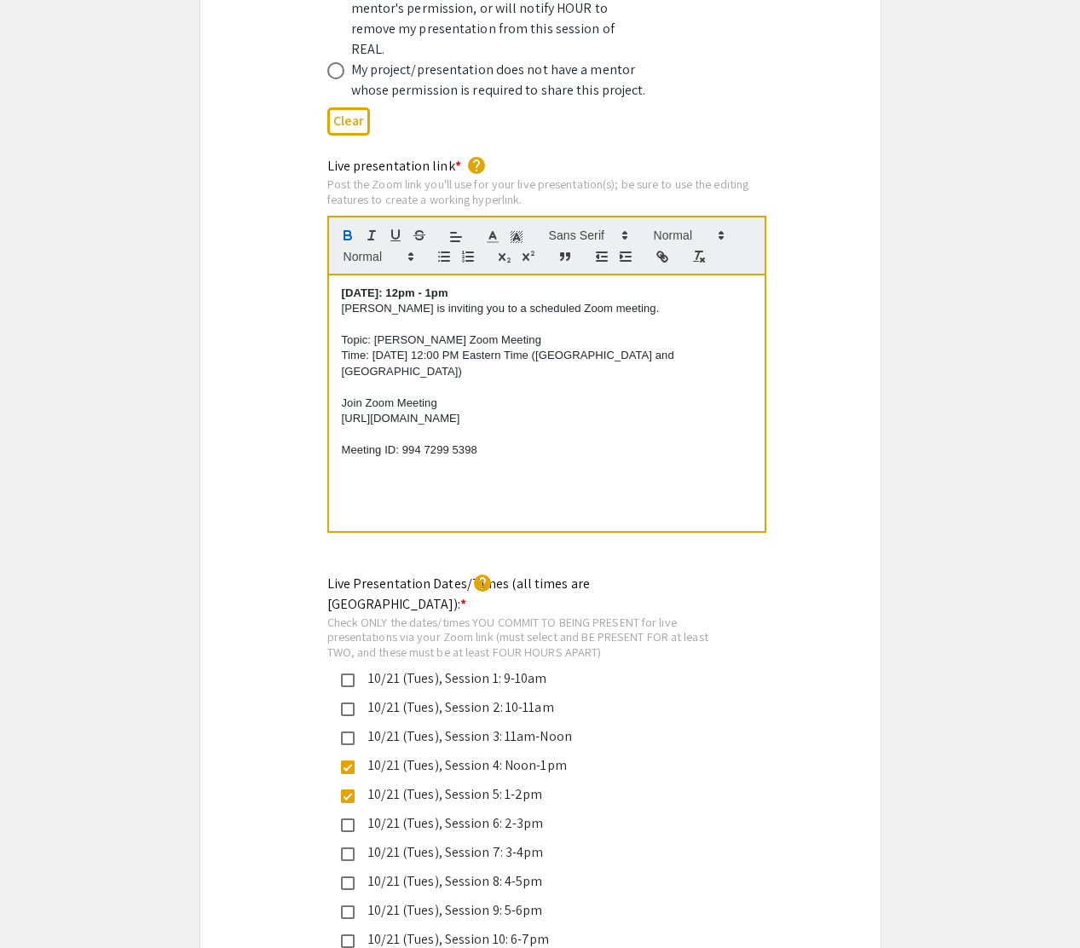
click at [533, 460] on div "[DATE]: 12pm - 1pm [PERSON_NAME] is inviting you to a scheduled Zoom meeting. T…" at bounding box center [546, 403] width 435 height 256
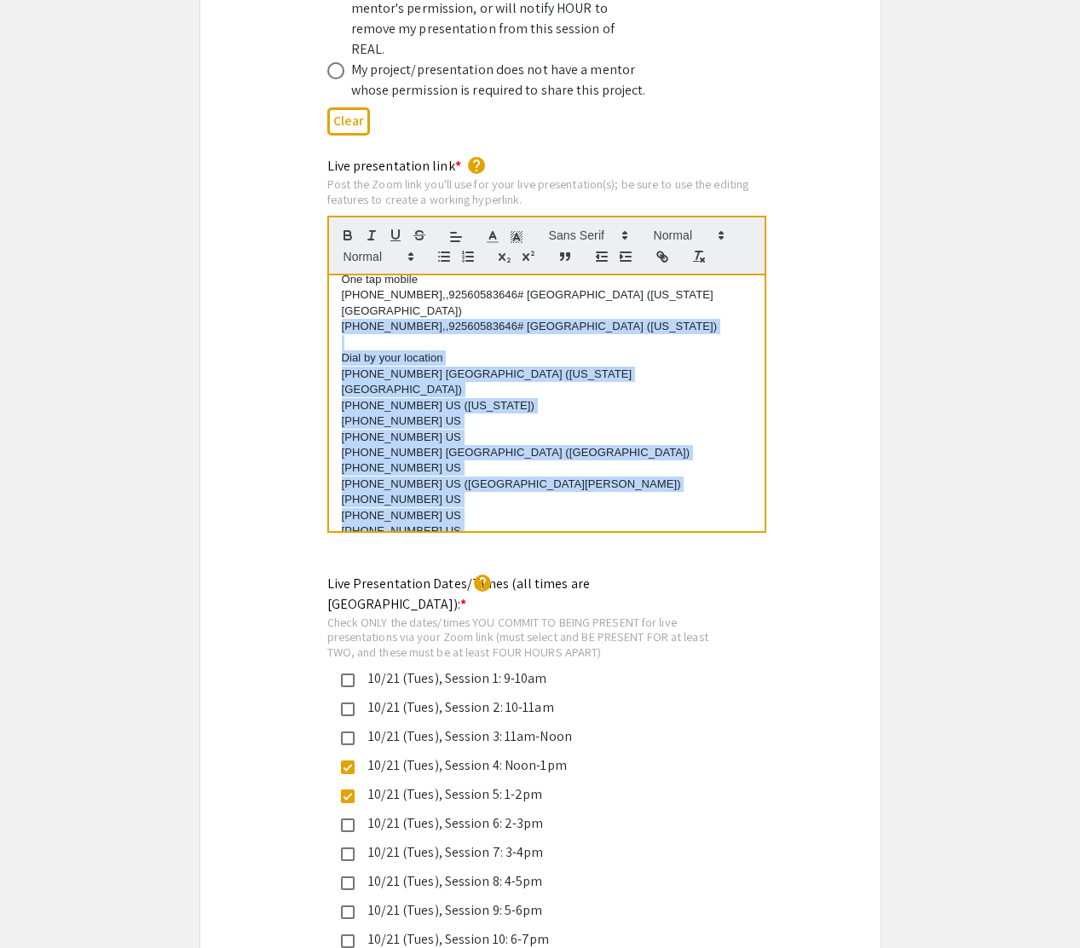
scroll to position [342, 0]
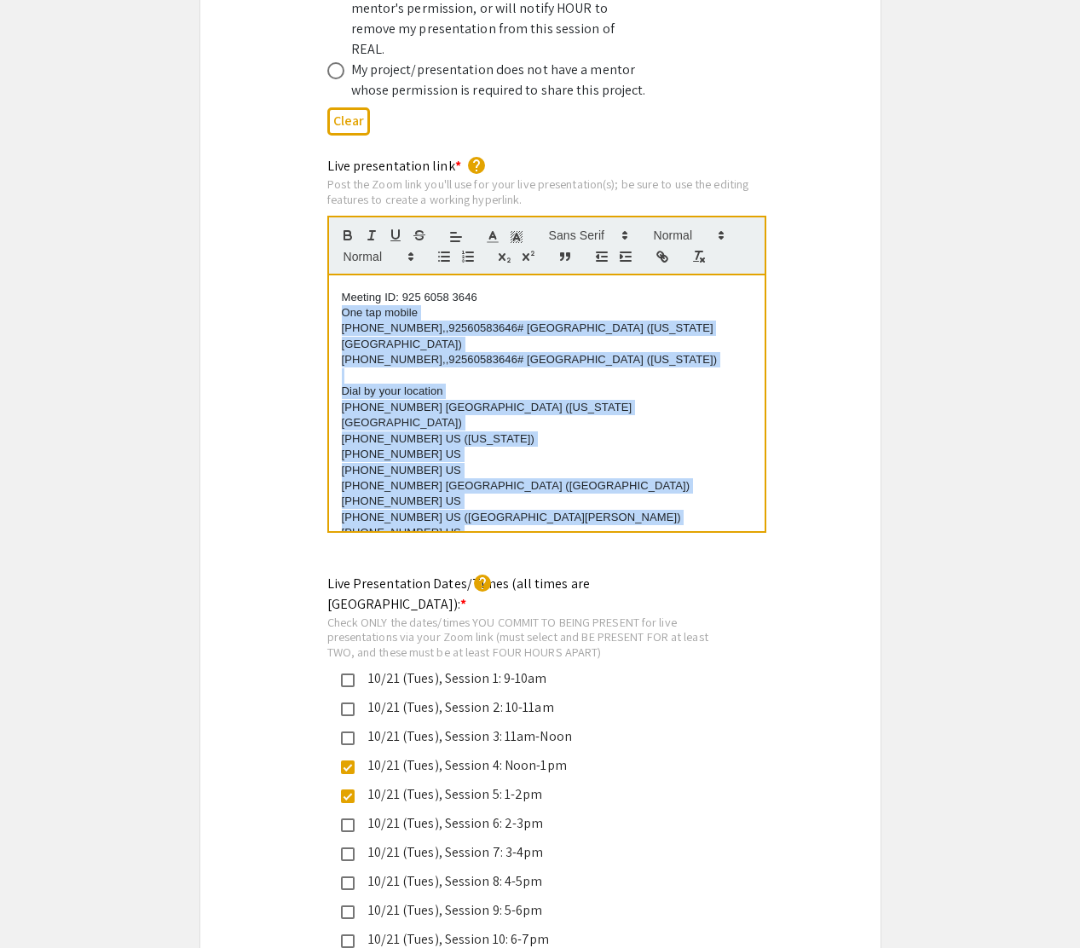
drag, startPoint x: 492, startPoint y: 471, endPoint x: 300, endPoint y: 246, distance: 295.6
click at [300, 246] on div "Live presentation link * help Post the Zoom link you'll use for your live prese…" at bounding box center [540, 356] width 680 height 401
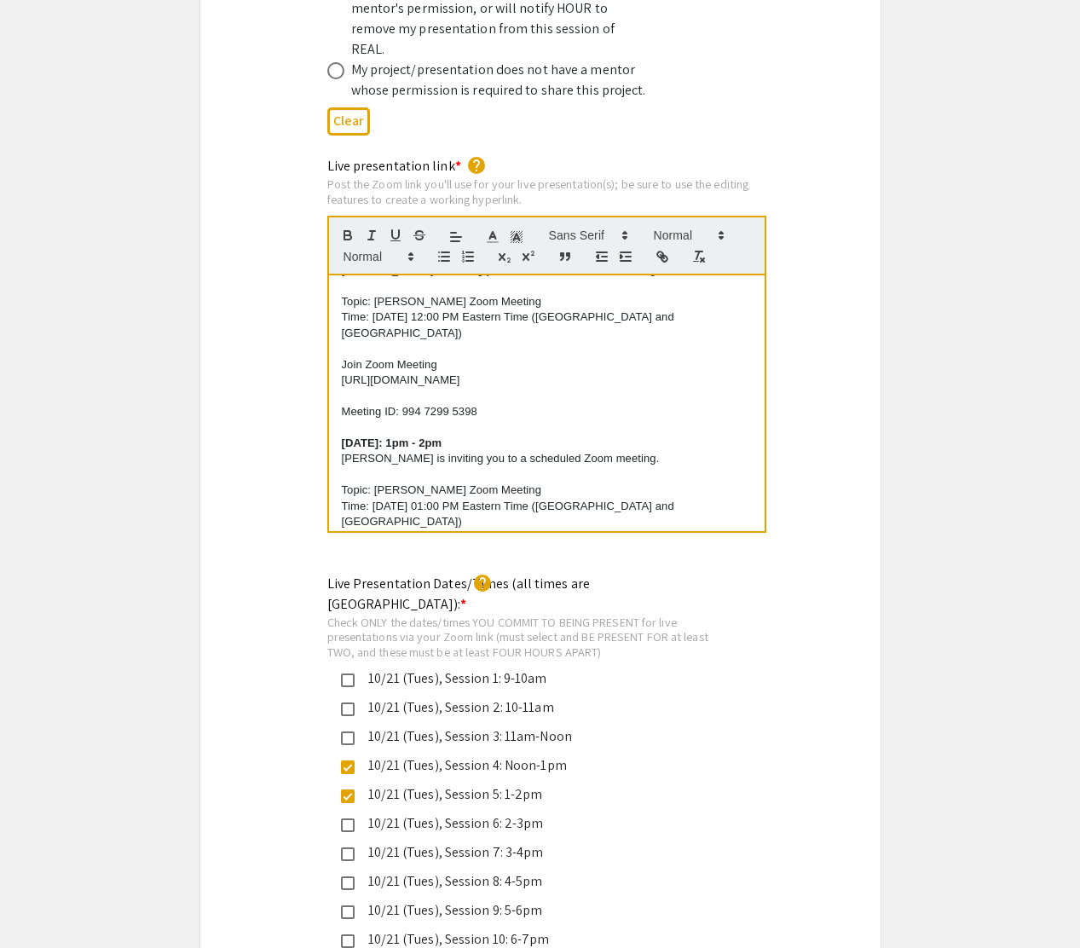
scroll to position [40, 0]
click at [408, 418] on p at bounding box center [547, 425] width 410 height 15
drag, startPoint x: 458, startPoint y: 389, endPoint x: 267, endPoint y: 389, distance: 191.7
click at [267, 389] on div "Live presentation link * help Post the Zoom link you'll use for your live prese…" at bounding box center [540, 356] width 680 height 401
click at [491, 229] on icon at bounding box center [492, 236] width 15 height 15
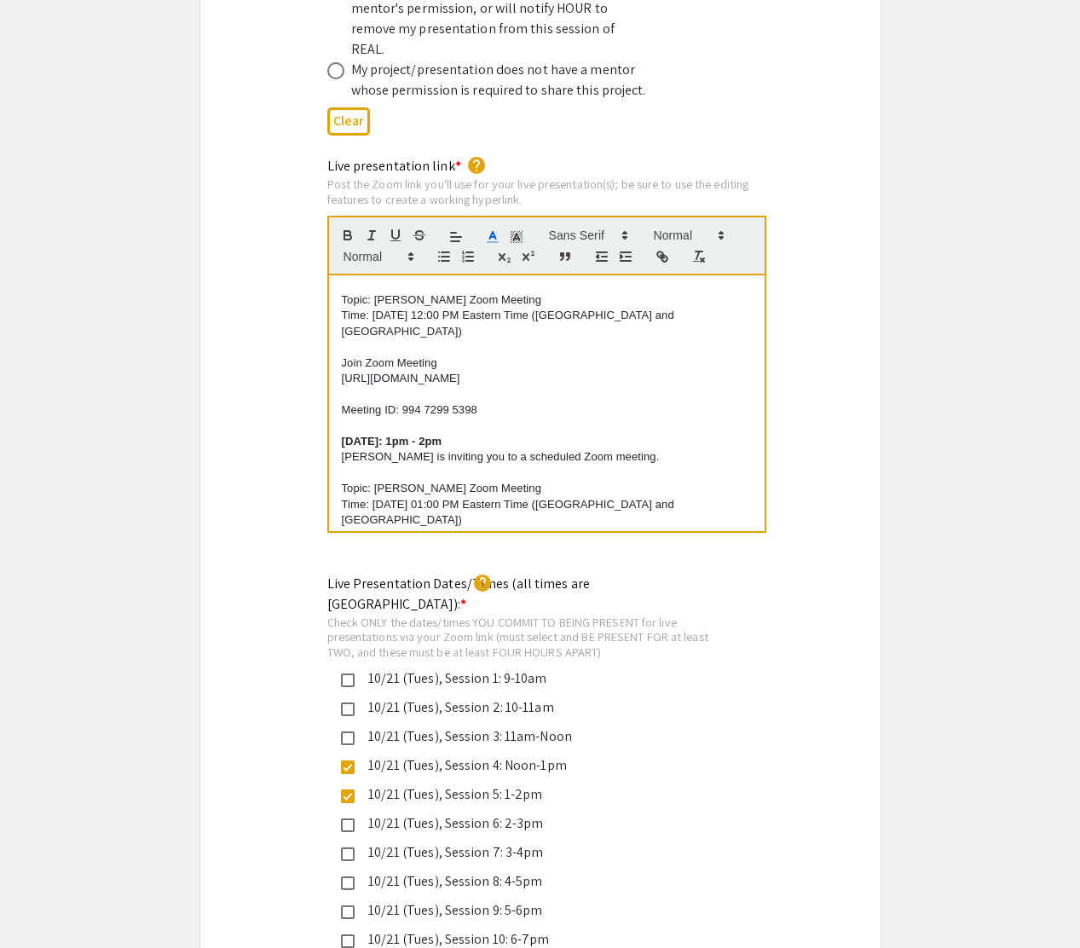
click at [493, 232] on polyline at bounding box center [492, 235] width 6 height 7
drag, startPoint x: 464, startPoint y: 389, endPoint x: 340, endPoint y: 389, distance: 123.6
click at [340, 389] on div "[DATE]: 12pm - 1pm [PERSON_NAME] is inviting you to a scheduled Zoom meeting. T…" at bounding box center [546, 403] width 435 height 256
click at [395, 225] on button "button" at bounding box center [395, 235] width 24 height 20
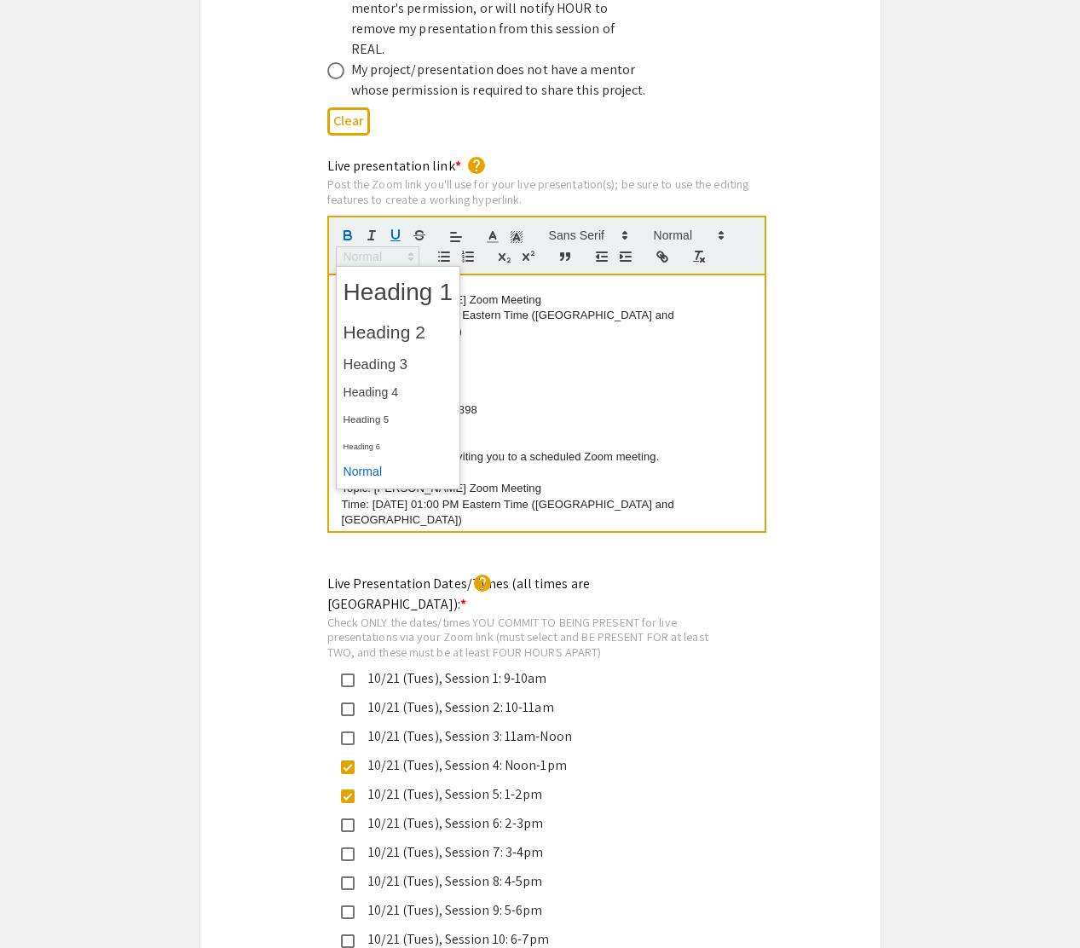
click at [405, 249] on icon at bounding box center [410, 256] width 15 height 15
click at [410, 349] on span at bounding box center [398, 364] width 110 height 30
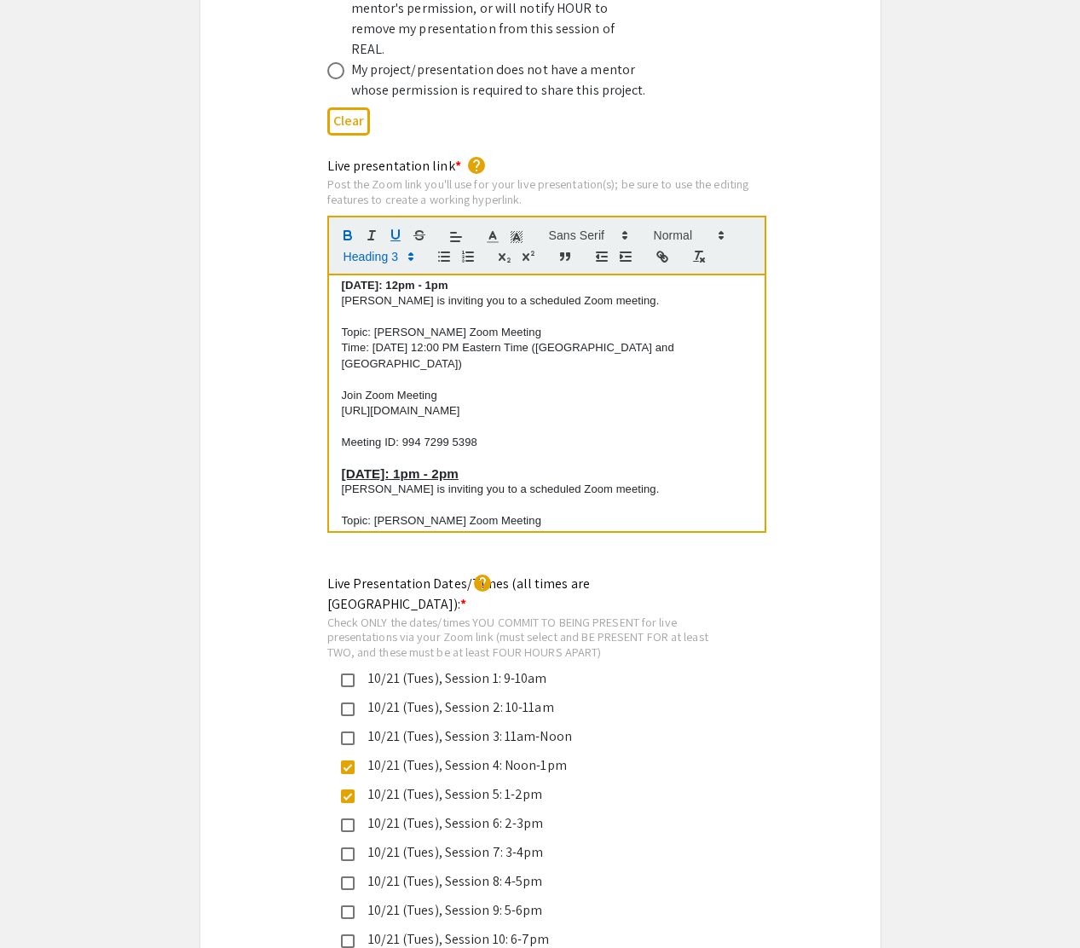
scroll to position [0, 0]
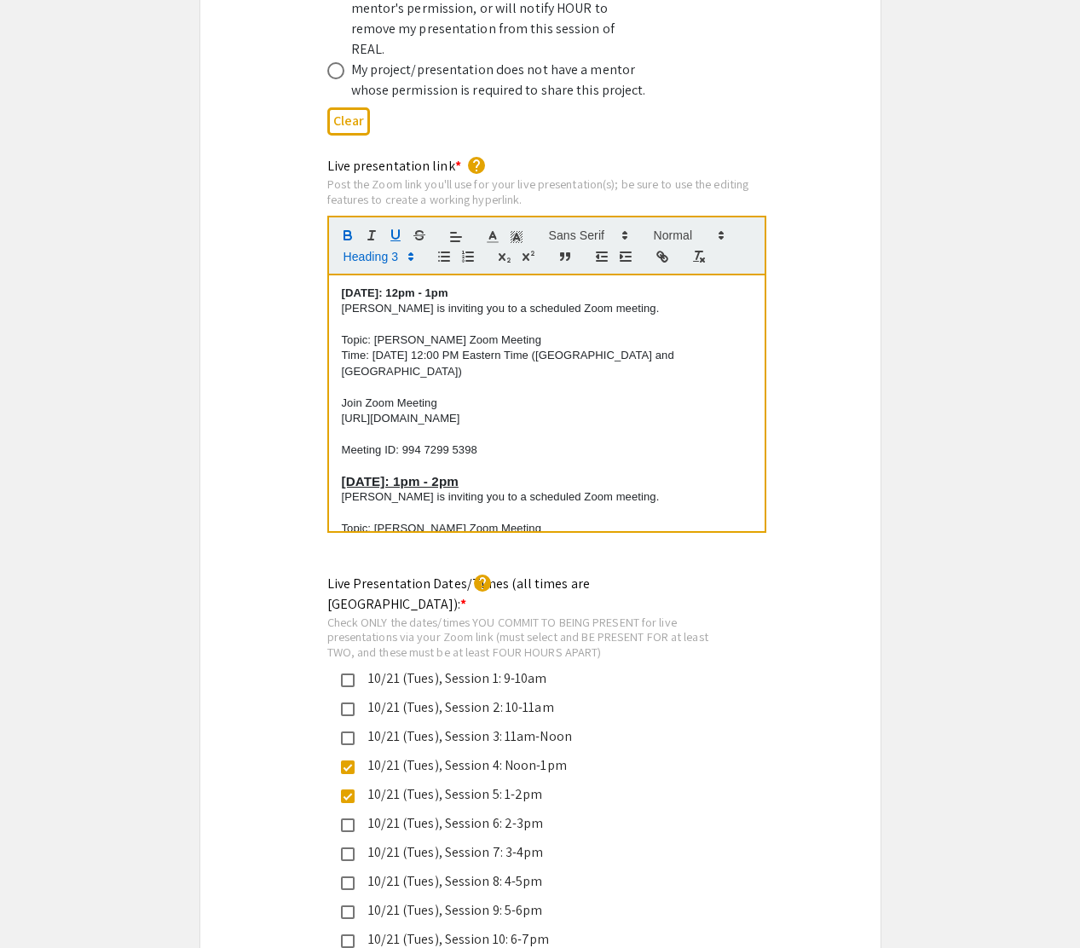
click at [340, 432] on div "[DATE]: 12pm - 1pm [PERSON_NAME] is inviting you to a scheduled Zoom meeting. T…" at bounding box center [546, 403] width 435 height 256
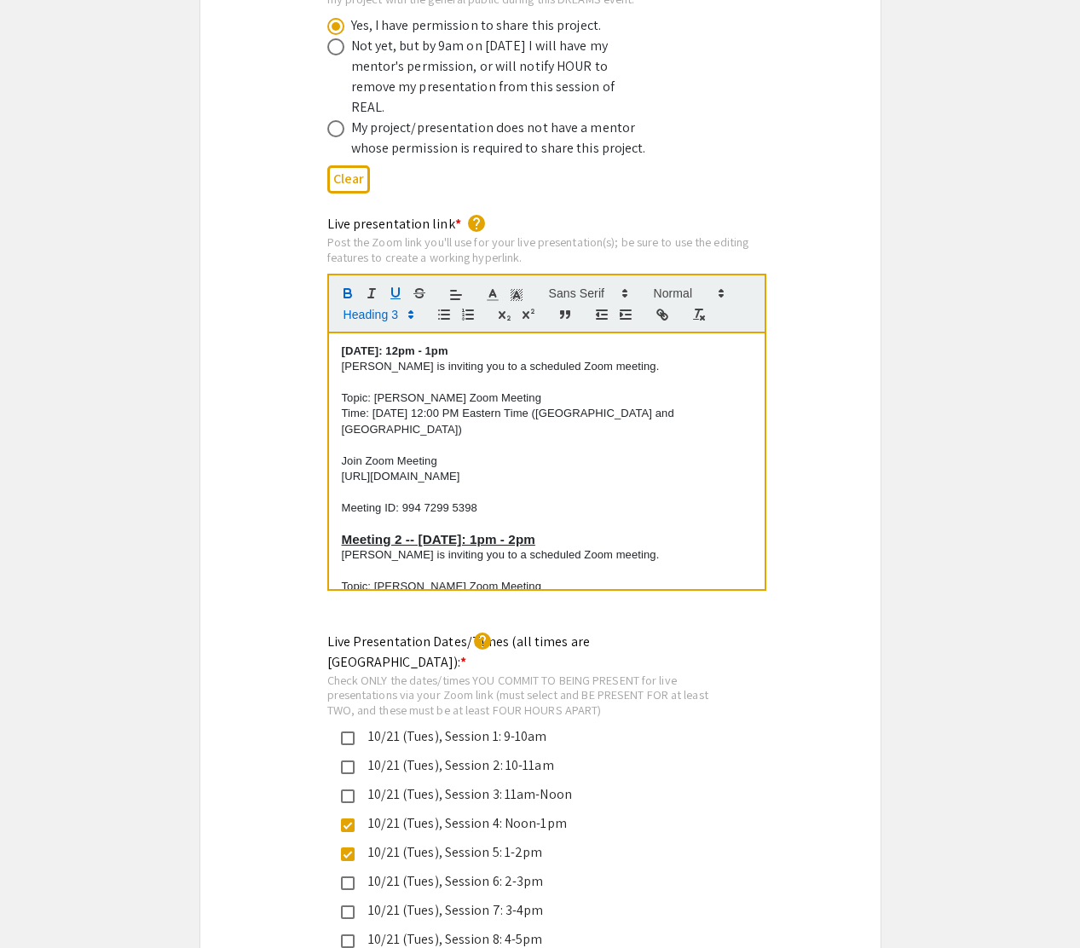
scroll to position [3380, 0]
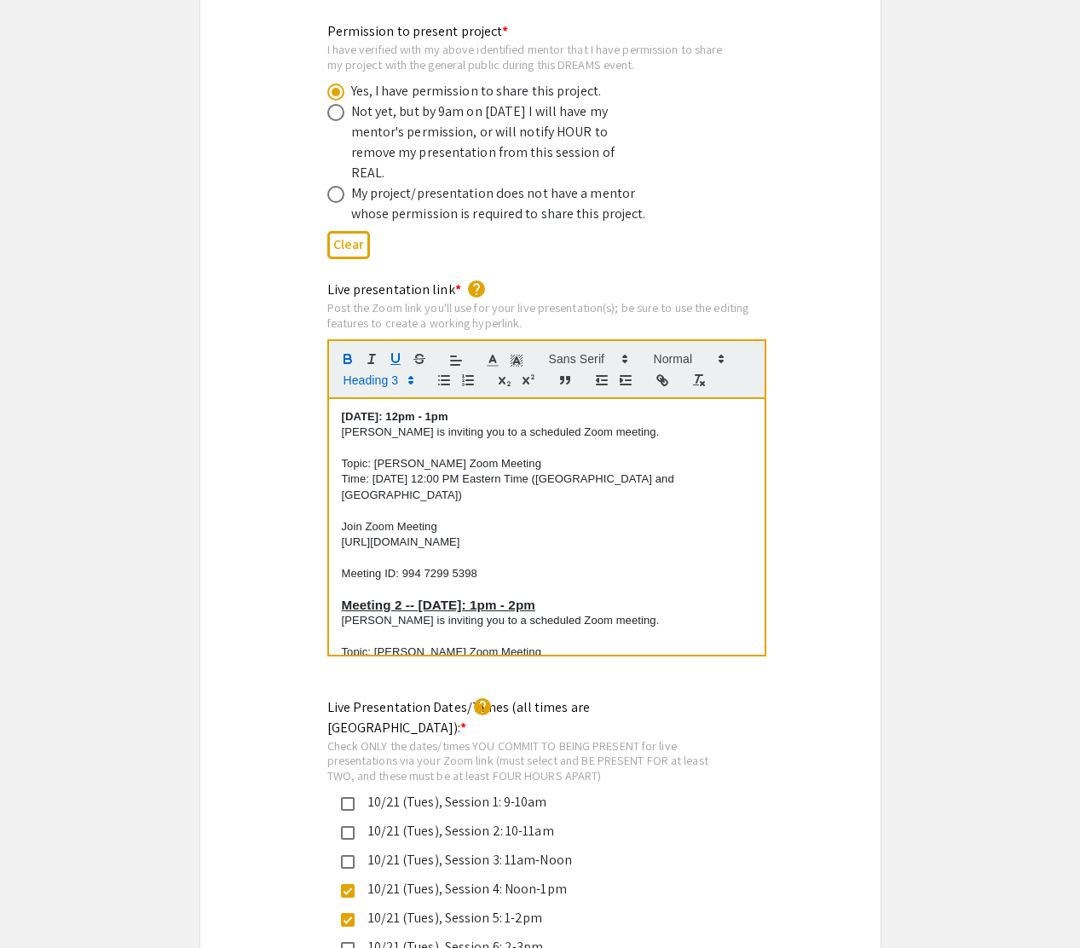
click at [343, 410] on strong "[DATE]: 12pm - 1pm" at bounding box center [395, 416] width 107 height 13
drag, startPoint x: 551, startPoint y: 385, endPoint x: 274, endPoint y: 385, distance: 277.0
click at [274, 385] on div "Live presentation link * help Post the Zoom link you'll use for your live prese…" at bounding box center [540, 480] width 680 height 401
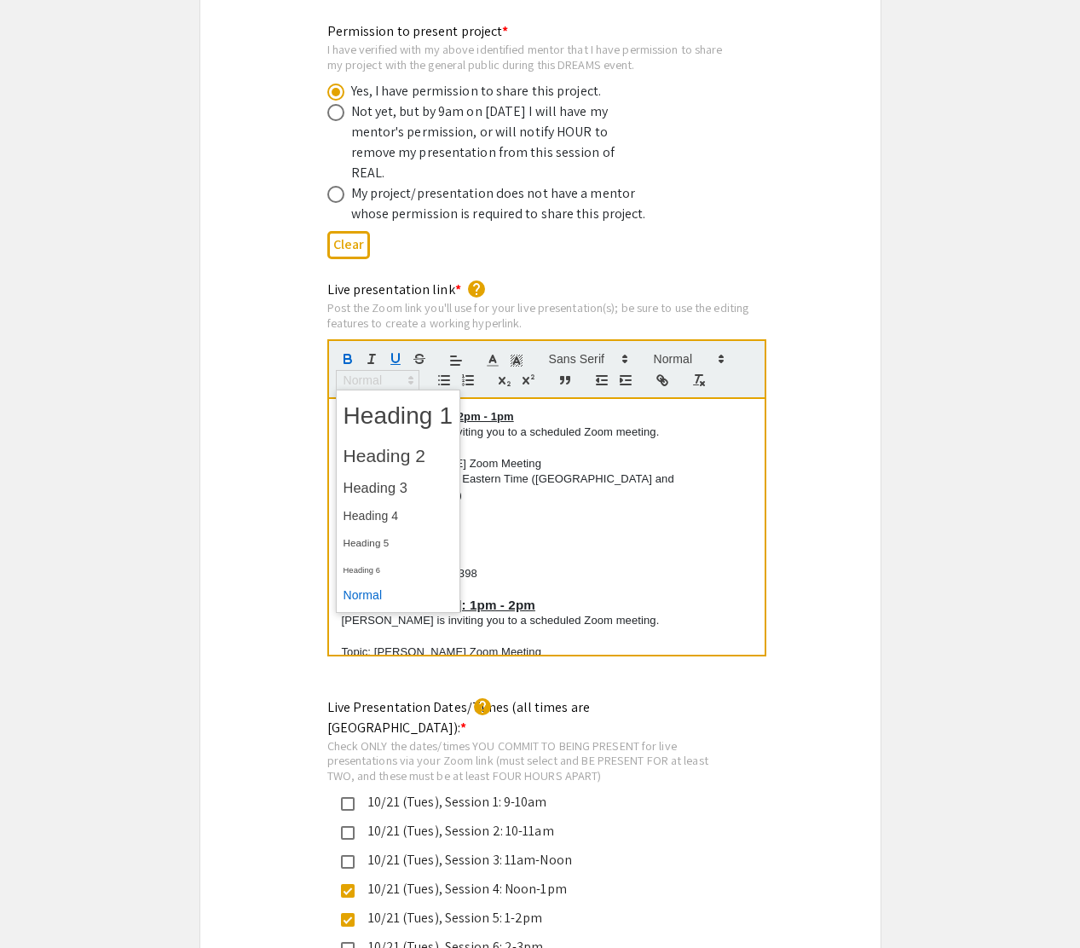
click at [403, 370] on span at bounding box center [378, 380] width 84 height 20
click at [412, 473] on span at bounding box center [398, 488] width 110 height 30
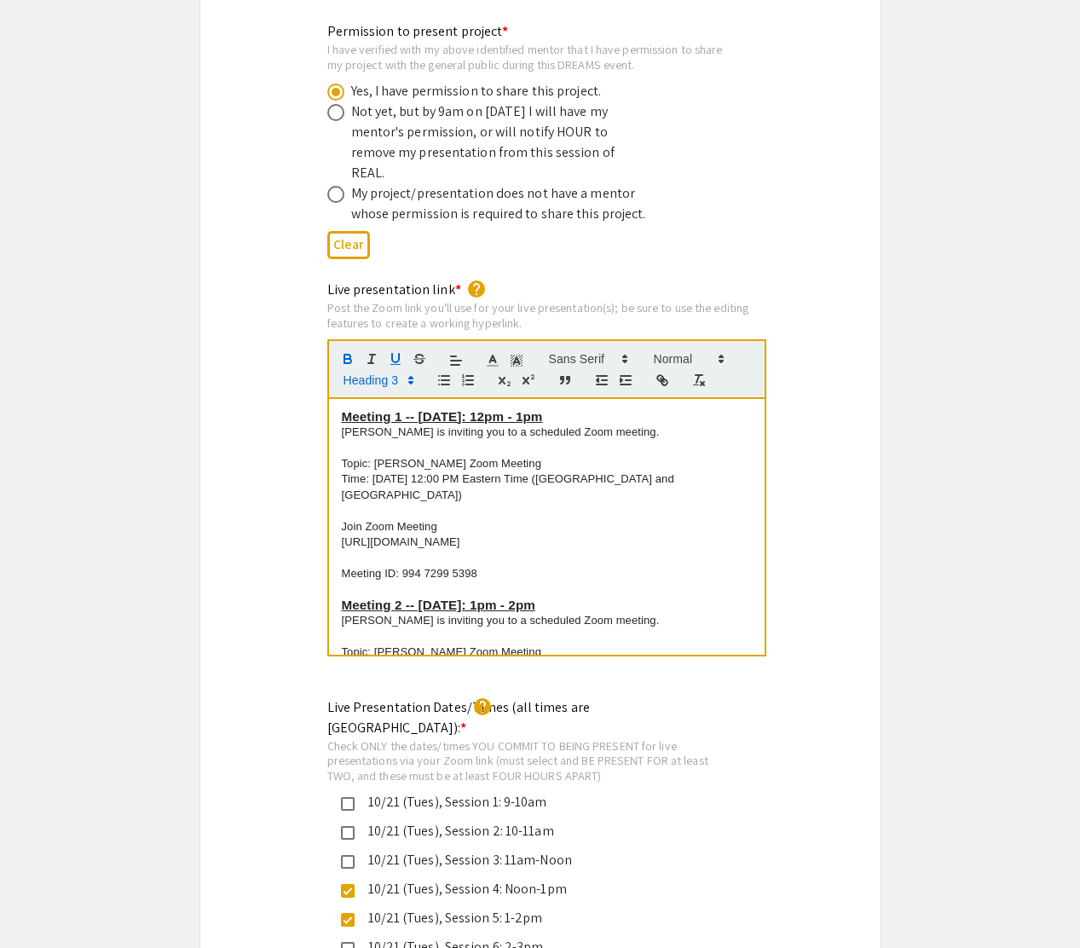
click at [498, 581] on p at bounding box center [547, 588] width 410 height 15
click at [498, 566] on p "Meeting ID: 994 7299 5398" at bounding box center [547, 573] width 410 height 15
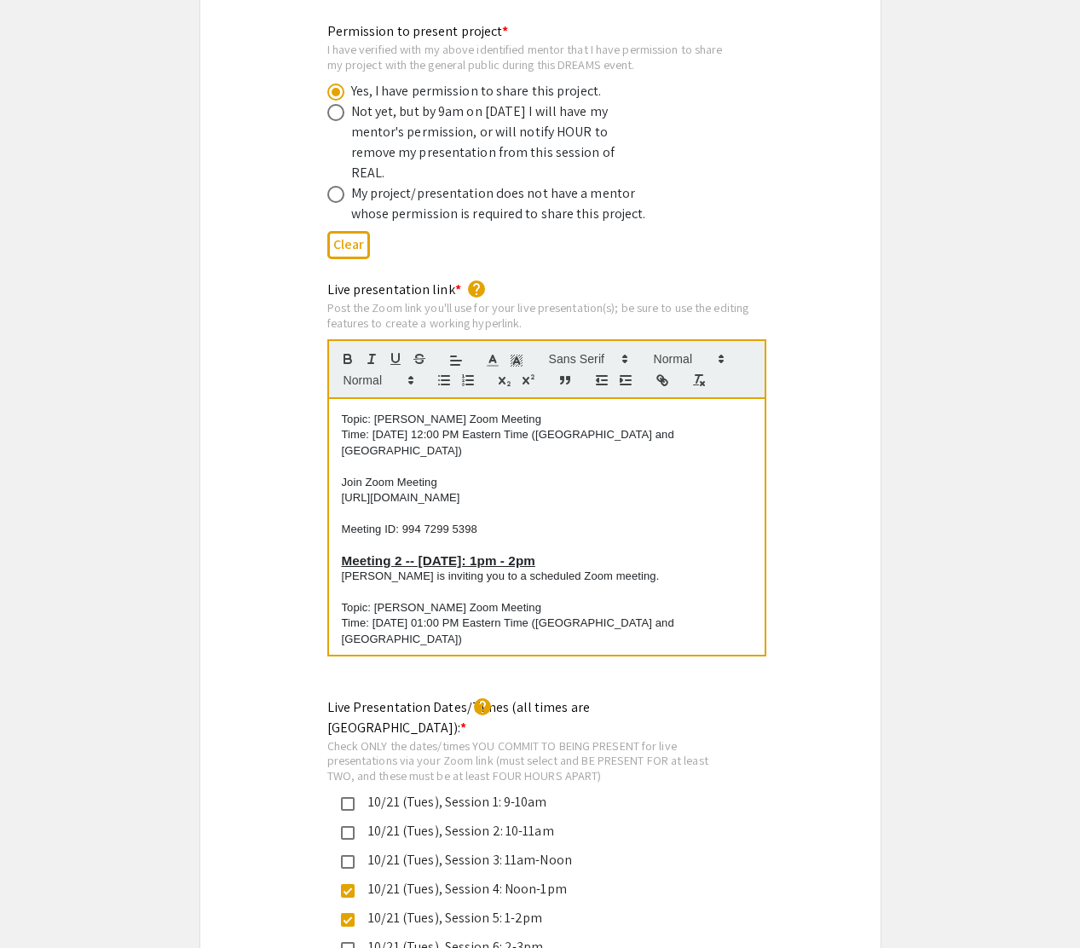
scroll to position [73, 0]
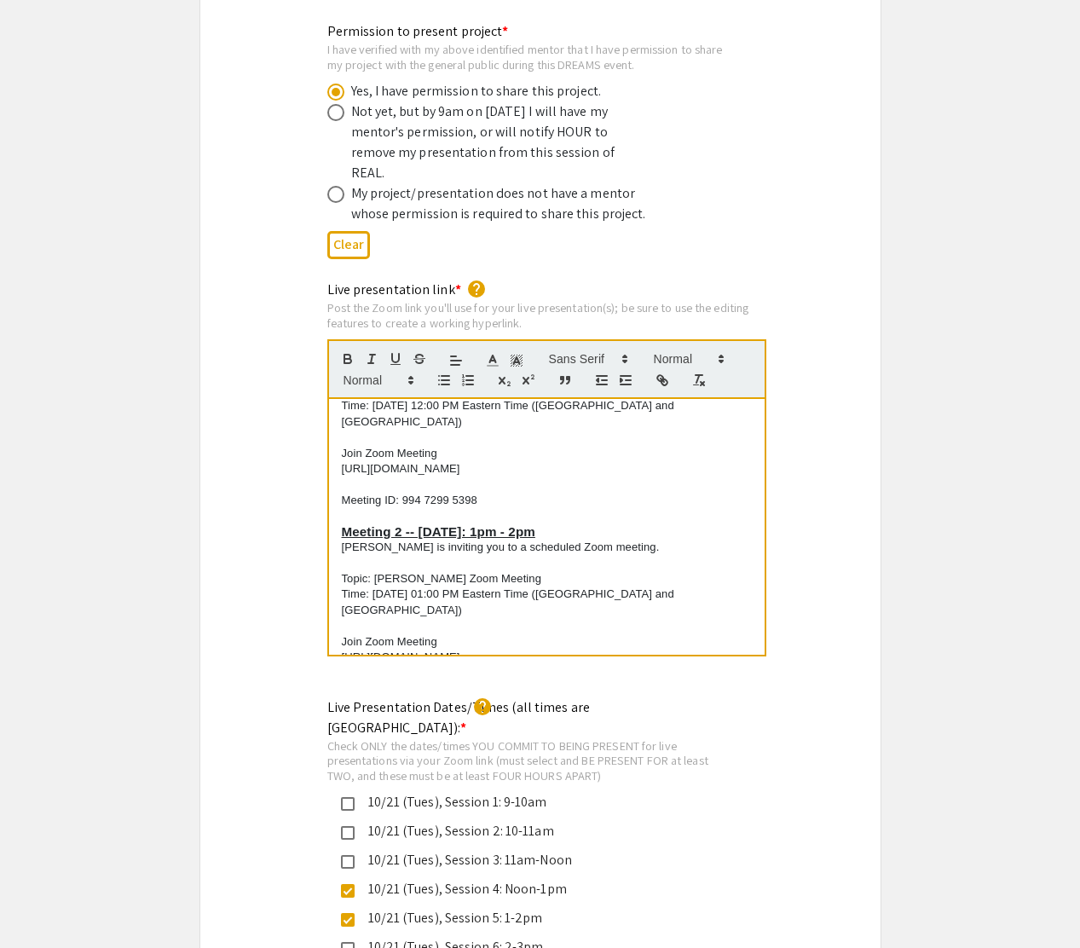
click at [563, 461] on p "[URL][DOMAIN_NAME]" at bounding box center [547, 468] width 410 height 15
click at [620, 476] on p at bounding box center [547, 483] width 410 height 15
click at [606, 349] on span at bounding box center [587, 359] width 92 height 20
click at [620, 524] on h3 "Meeting 2 -- [DATE]: 1pm - 2pm" at bounding box center [547, 531] width 410 height 15
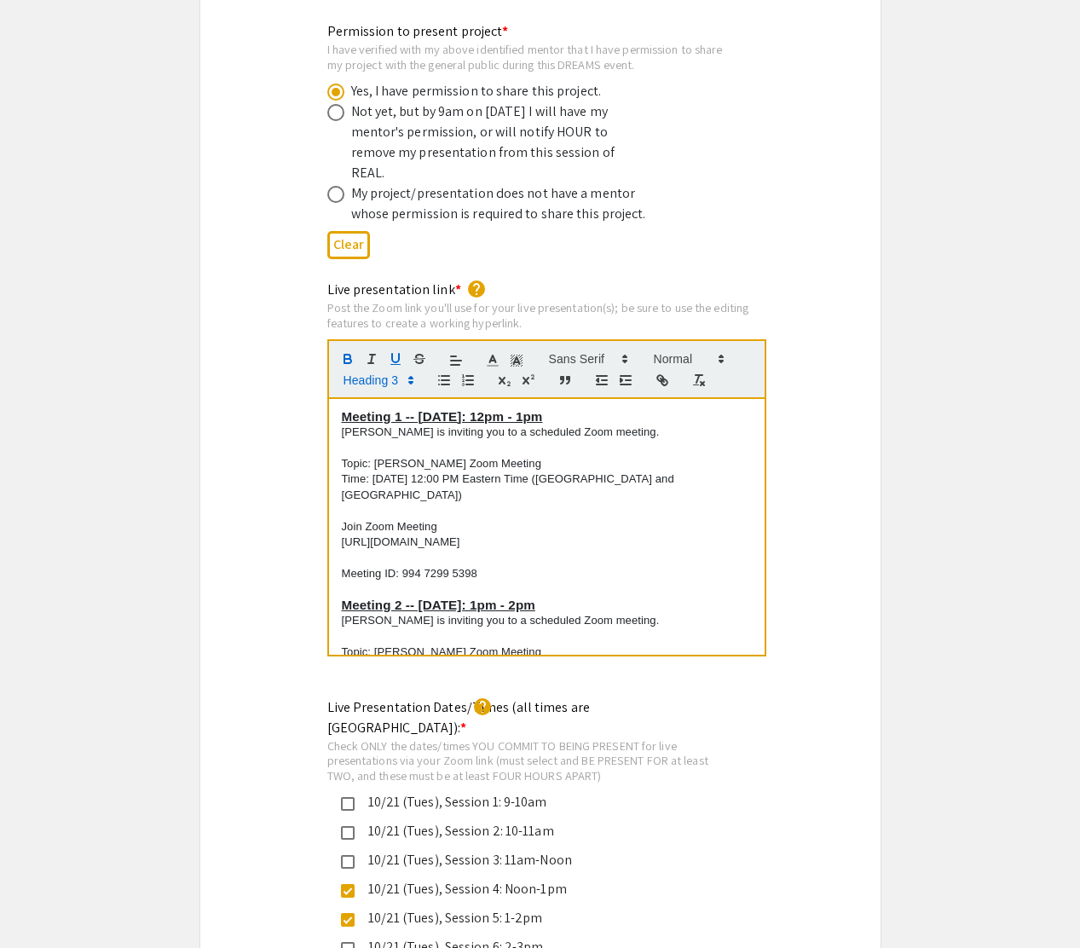
scroll to position [126, 0]
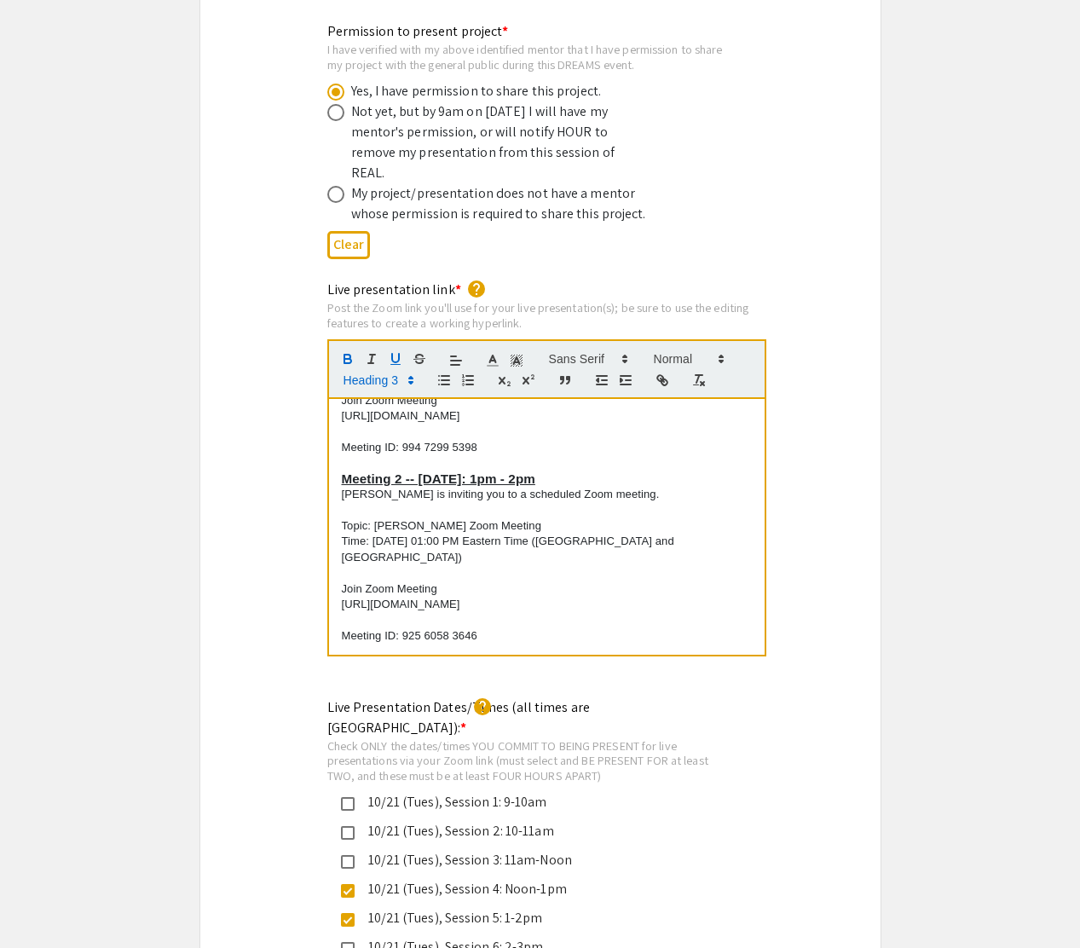
click at [445, 660] on p at bounding box center [547, 667] width 410 height 15
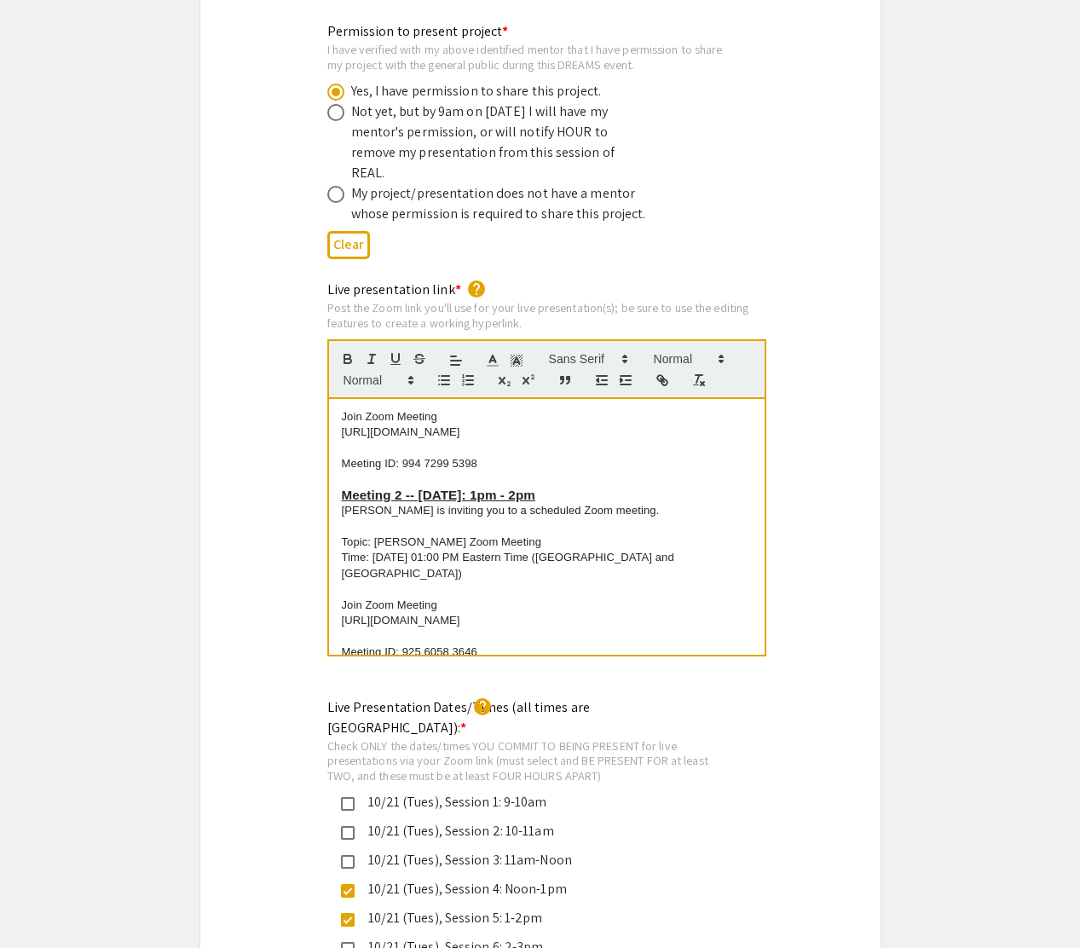
scroll to position [95, 0]
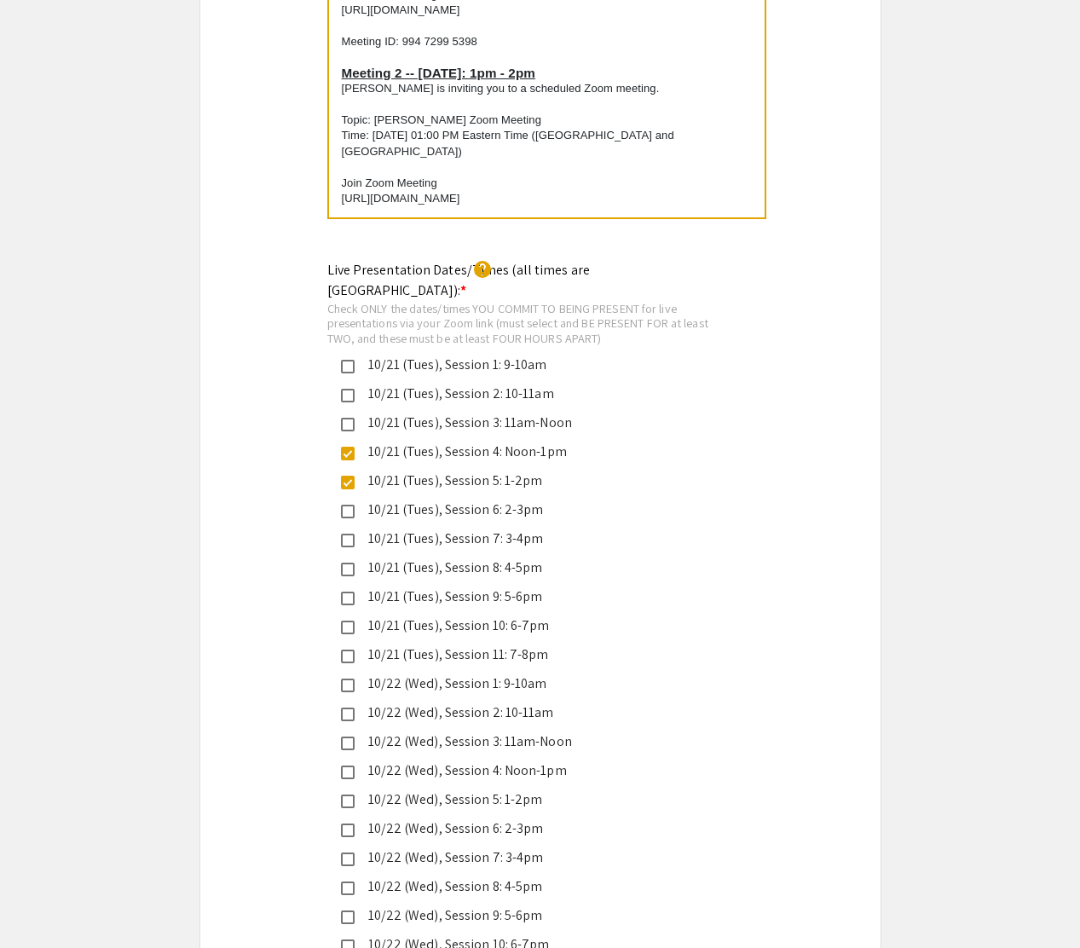
click at [224, 548] on div "Live Presentation Dates/Times (all times are [GEOGRAPHIC_DATA]): * help Check O…" at bounding box center [540, 806] width 680 height 1093
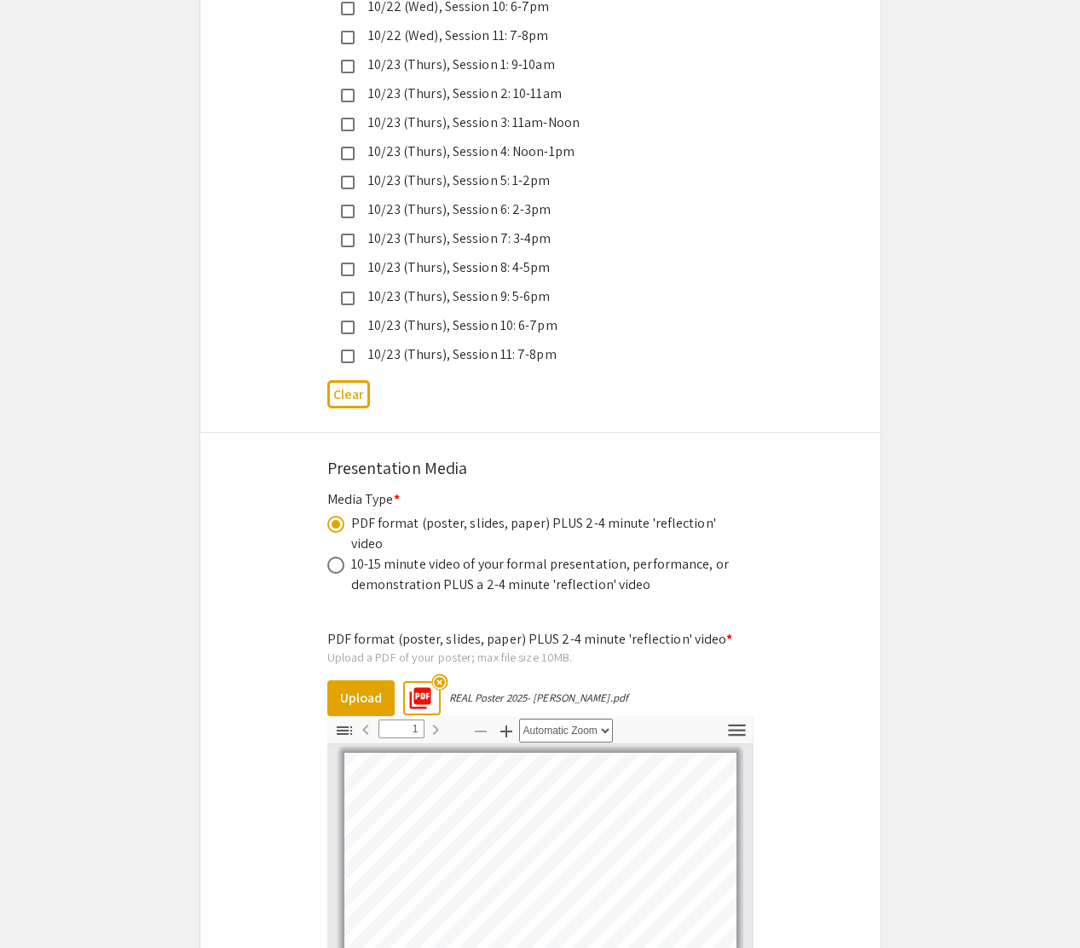
scroll to position [5497, 0]
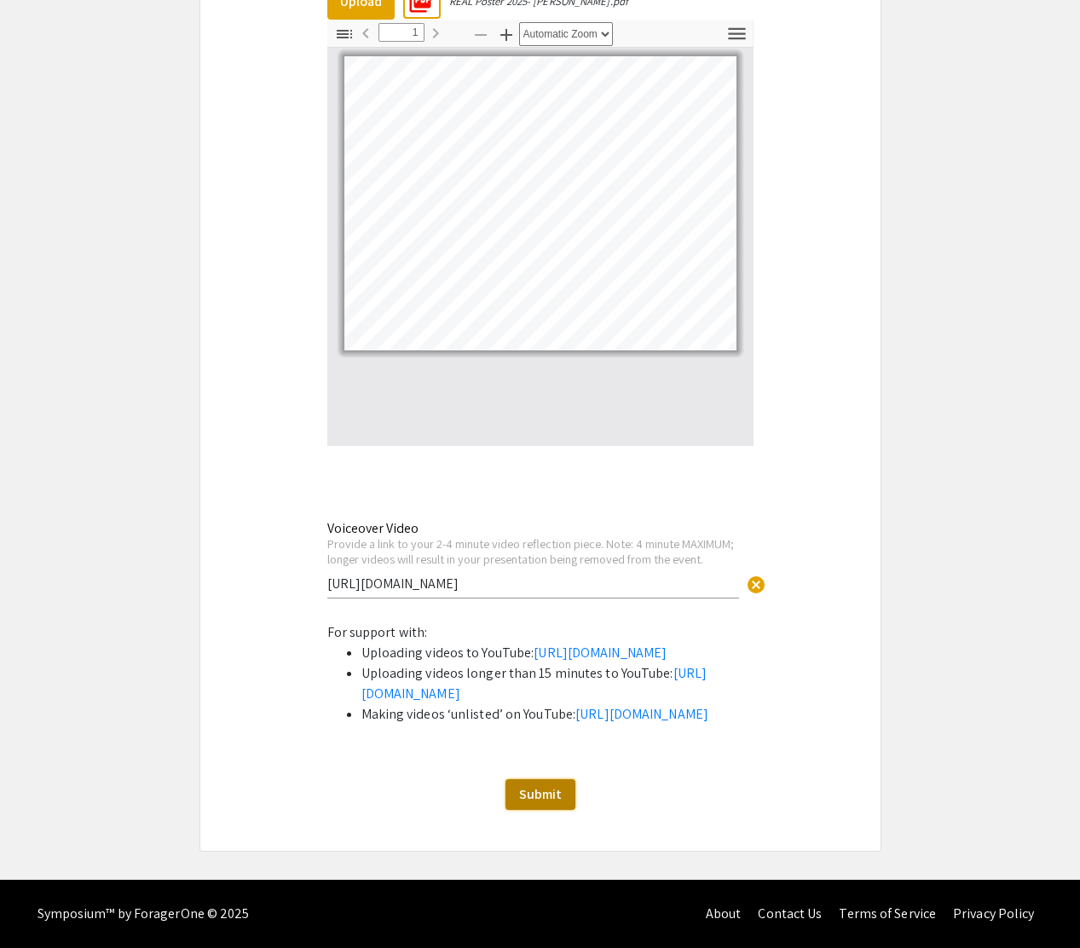
click at [536, 787] on span "Submit" at bounding box center [540, 794] width 43 height 18
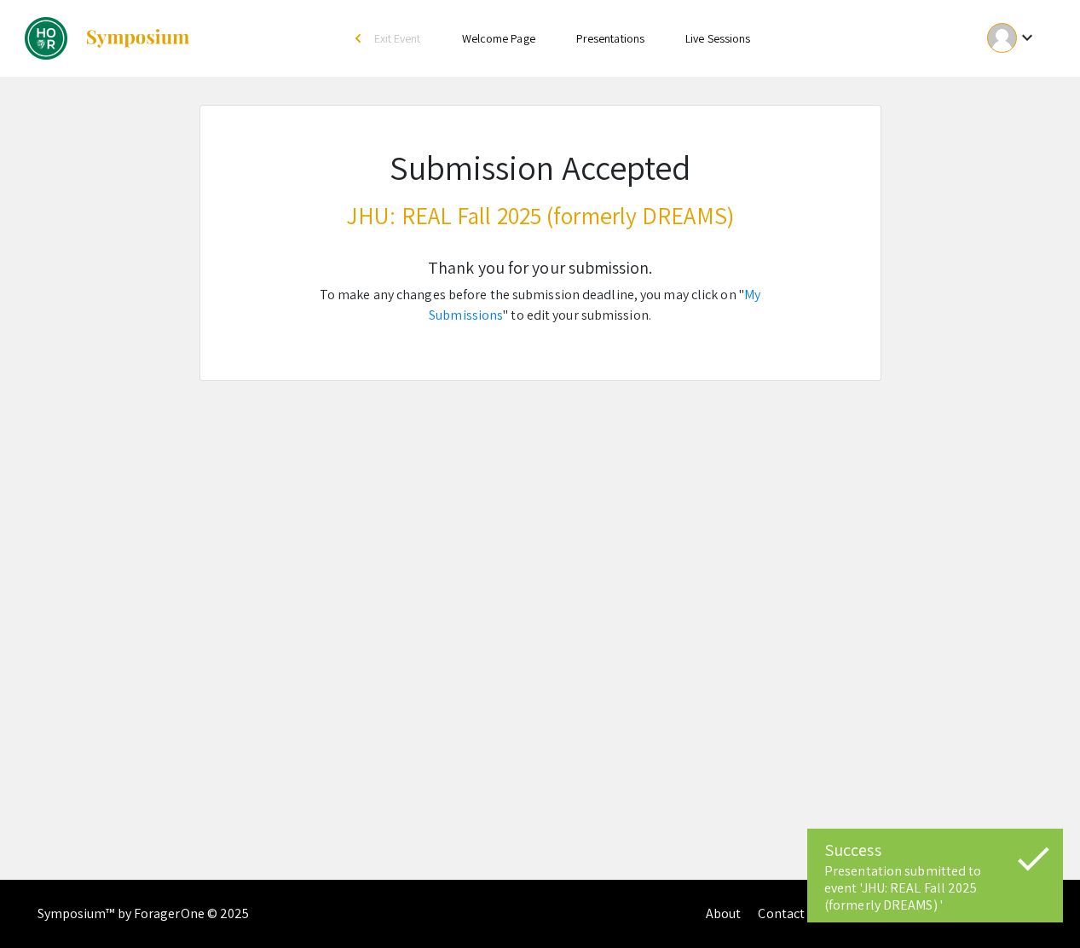
scroll to position [0, 0]
